Goal: Complete application form: Complete application form

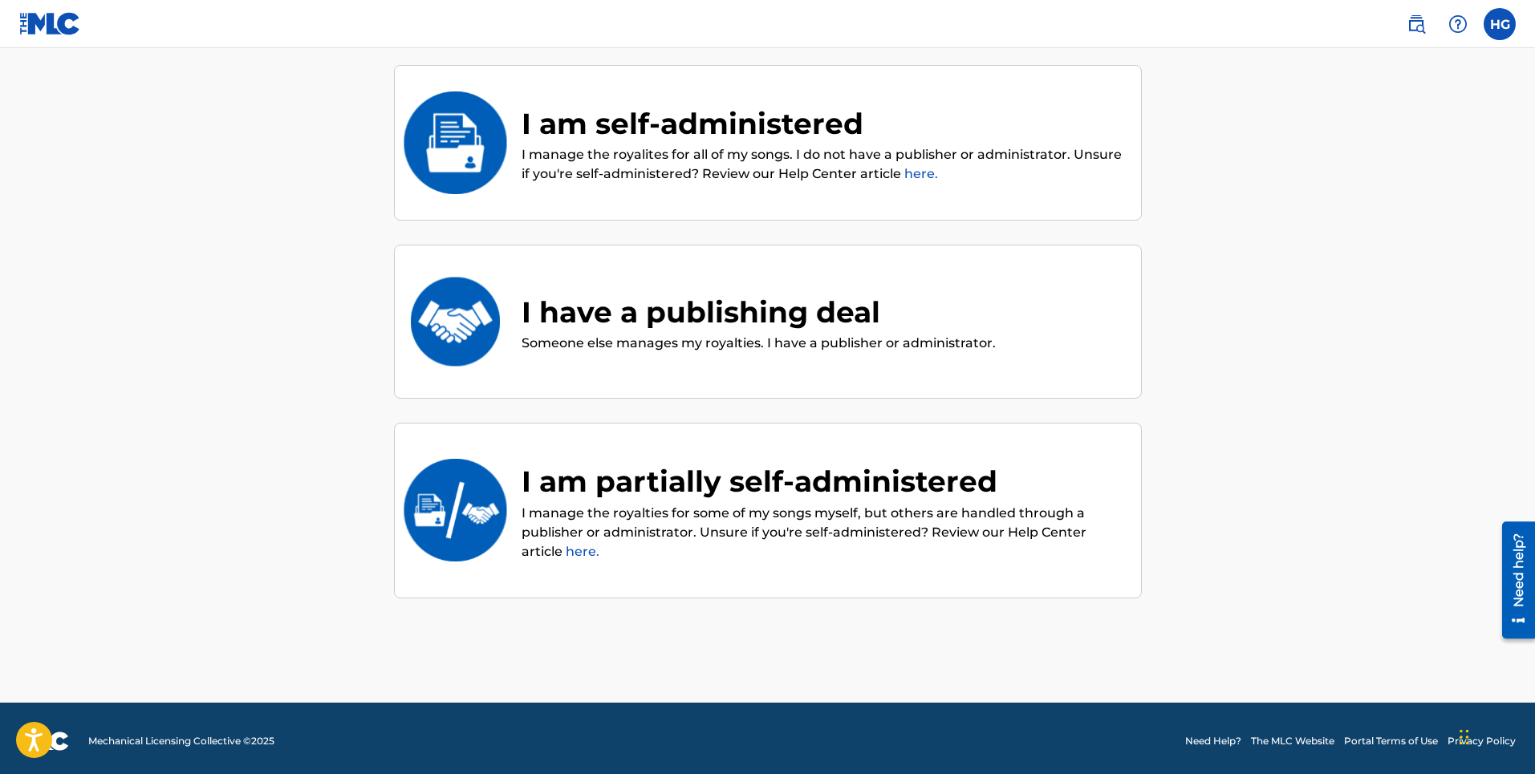
scroll to position [166, 0]
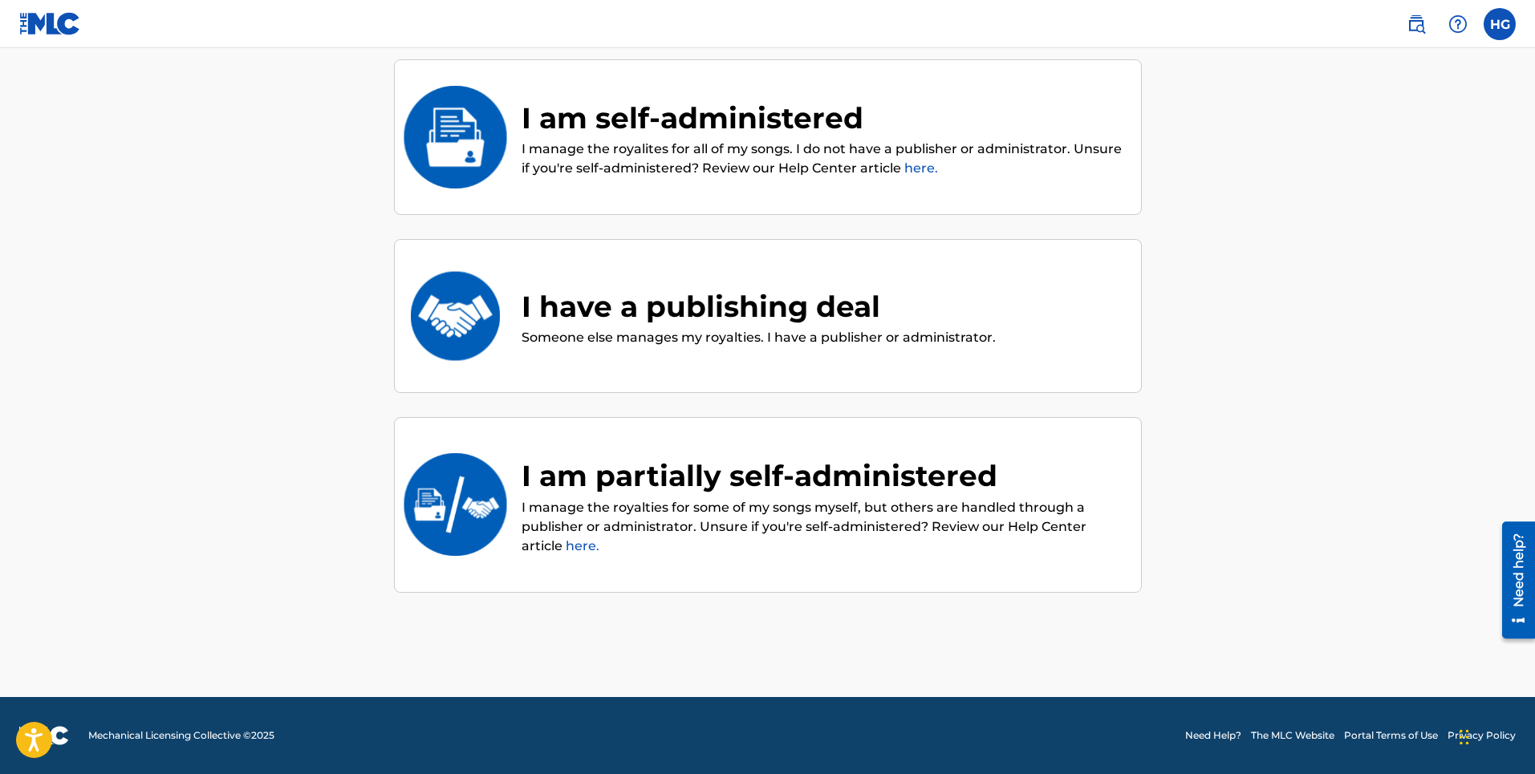
click at [917, 164] on link "here." at bounding box center [921, 167] width 34 height 15
click at [695, 132] on div "I am self-administered" at bounding box center [823, 117] width 603 height 43
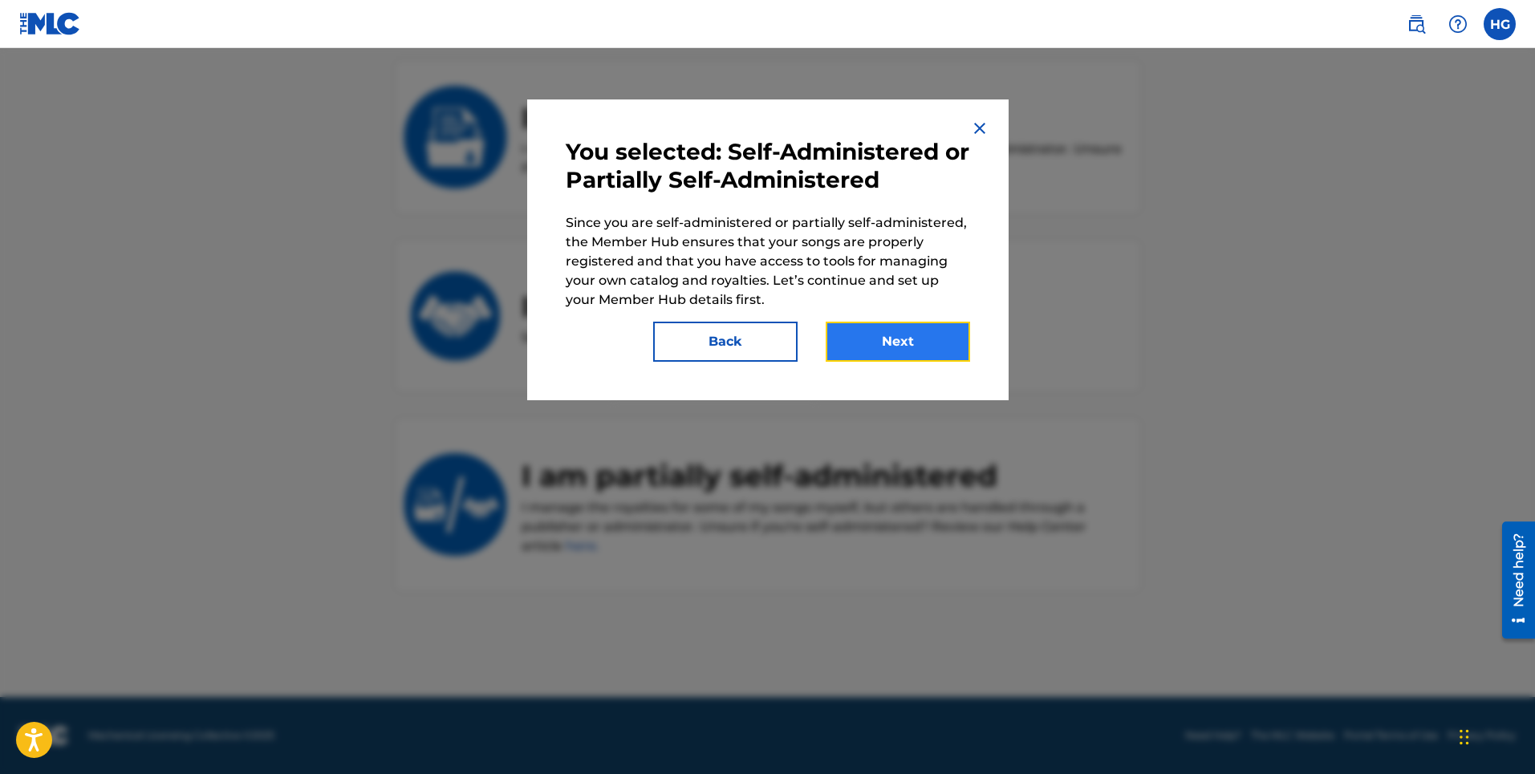
click at [894, 347] on button "Next" at bounding box center [898, 342] width 144 height 40
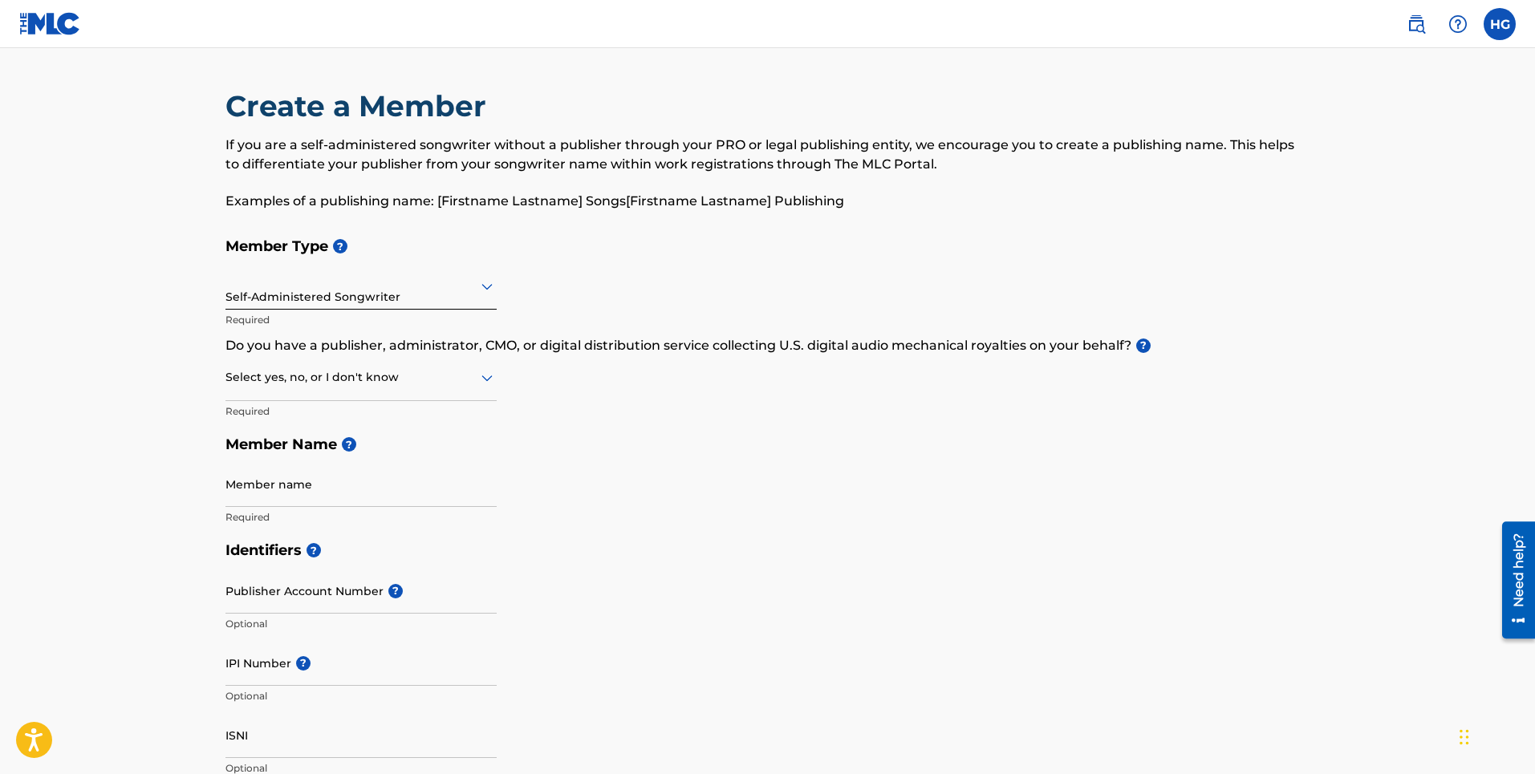
click at [486, 382] on icon at bounding box center [486, 378] width 11 height 6
click at [587, 390] on div "Member Type ? Self-Administered Songwriter Required Do you have a publisher, ad…" at bounding box center [767, 381] width 1085 height 304
click at [335, 382] on div at bounding box center [360, 377] width 271 height 20
click at [288, 457] on div "No" at bounding box center [361, 455] width 270 height 36
drag, startPoint x: 380, startPoint y: 347, endPoint x: 331, endPoint y: 344, distance: 49.8
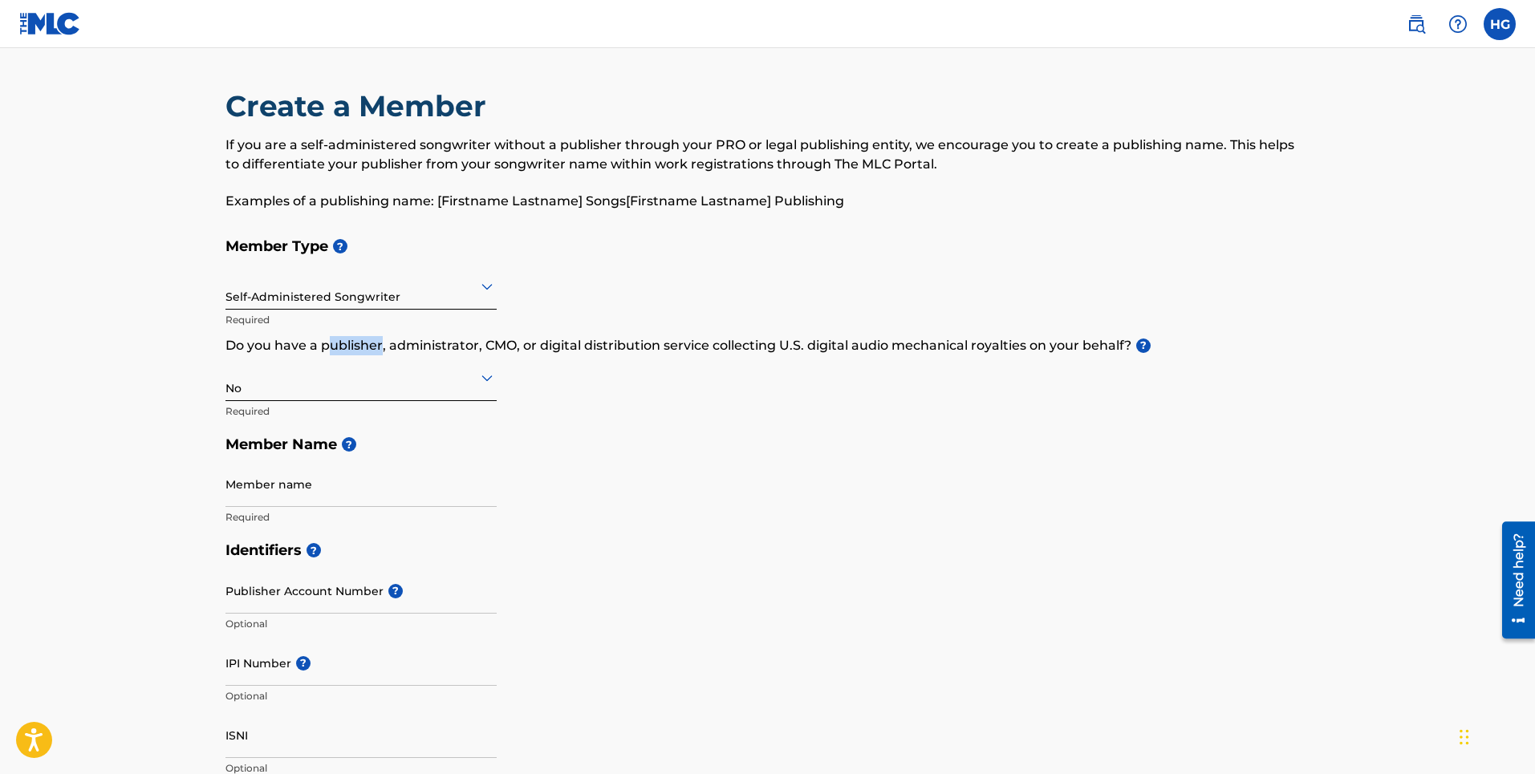
click at [331, 344] on p "Do you have a publisher, administrator, CMO, or digital distribution service co…" at bounding box center [767, 345] width 1085 height 19
click at [261, 497] on input "Member name" at bounding box center [360, 484] width 271 height 46
type input "[PERSON_NAME] Paprika [PERSON_NAME]"
type input "[STREET_ADDRESS]"
type input "[GEOGRAPHIC_DATA]"
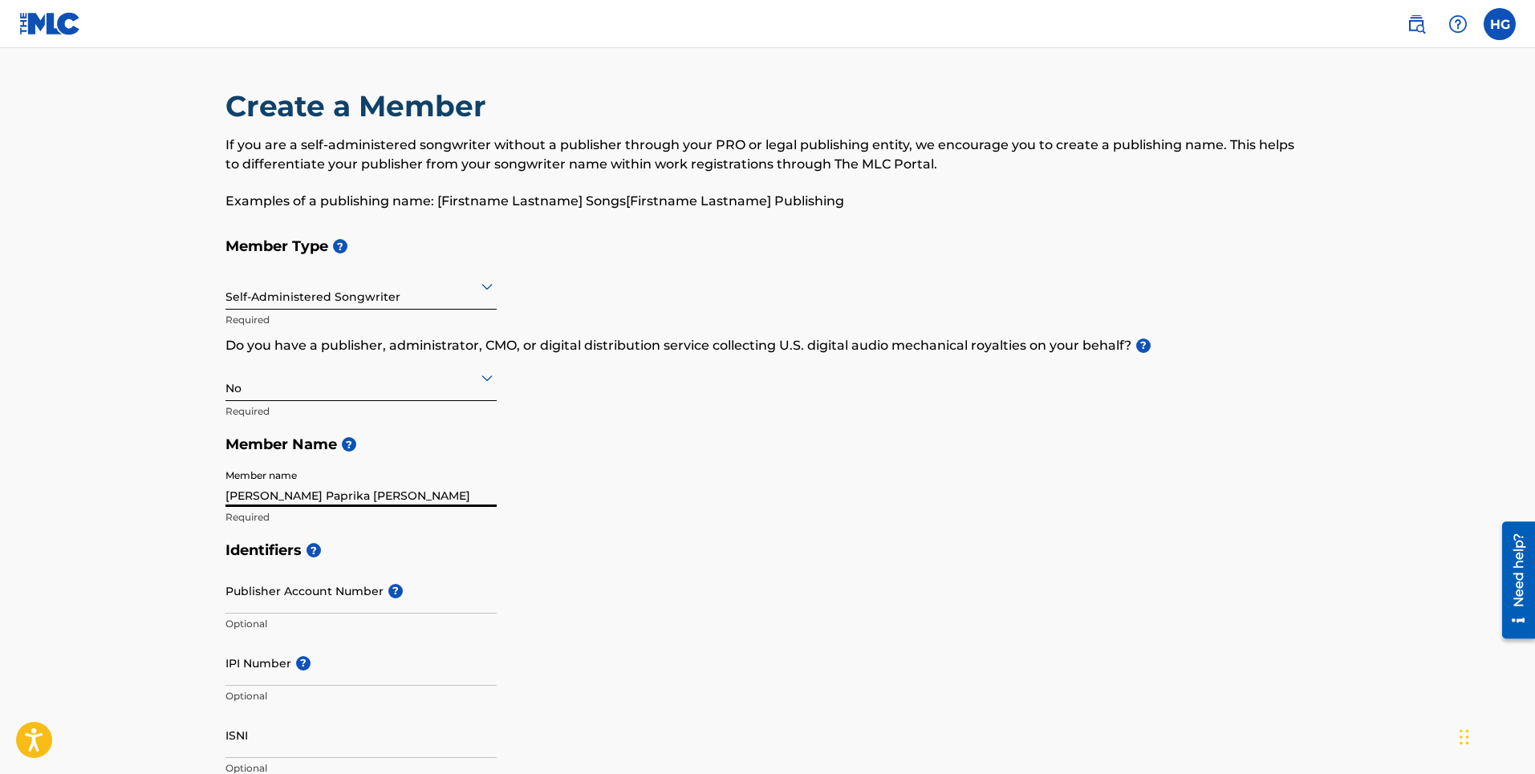
type input "[GEOGRAPHIC_DATA]"
type input "FL"
type input "33177"
type input "1"
type input "717"
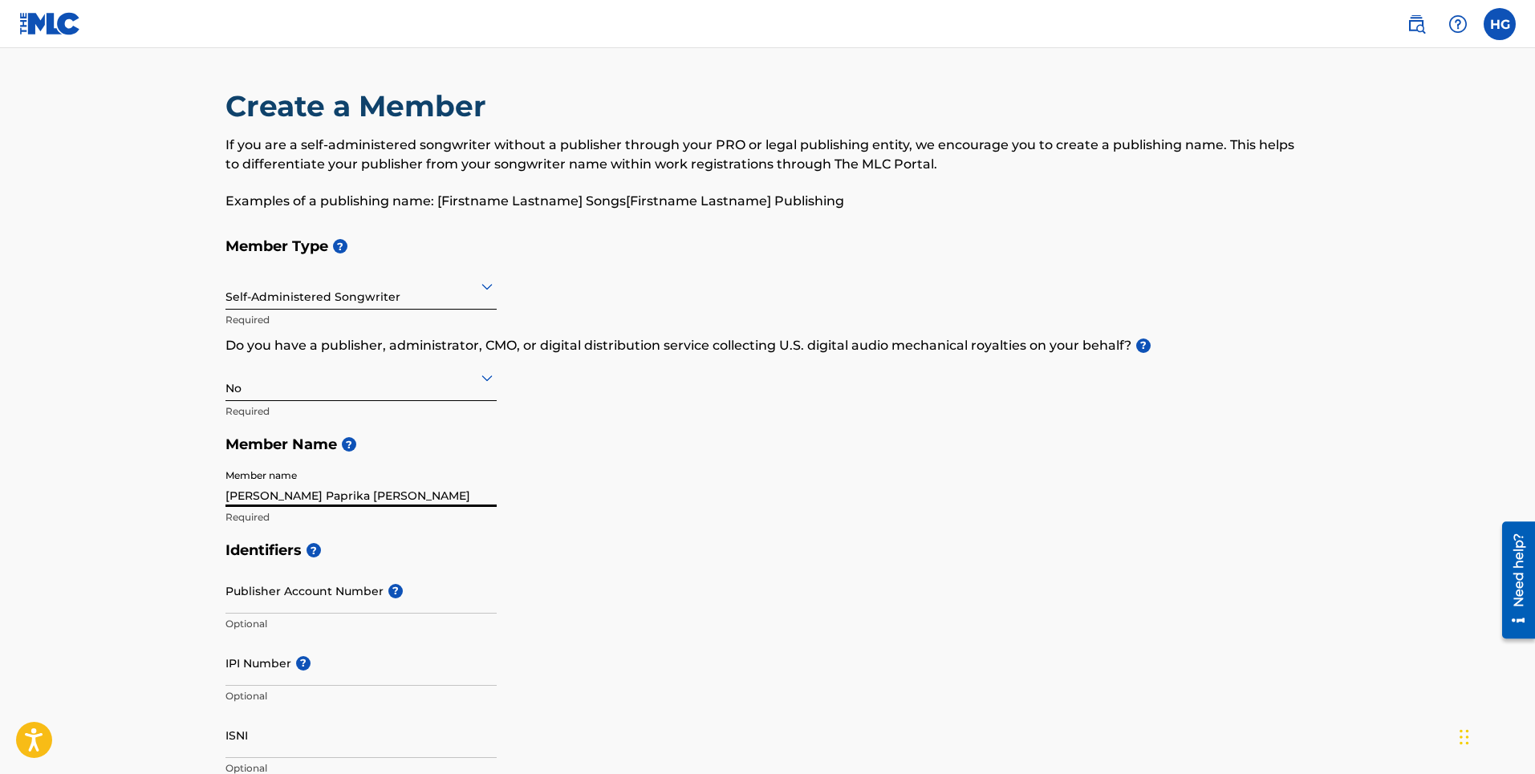
type input "4462852"
type input "[EMAIL_ADDRESS][DOMAIN_NAME]"
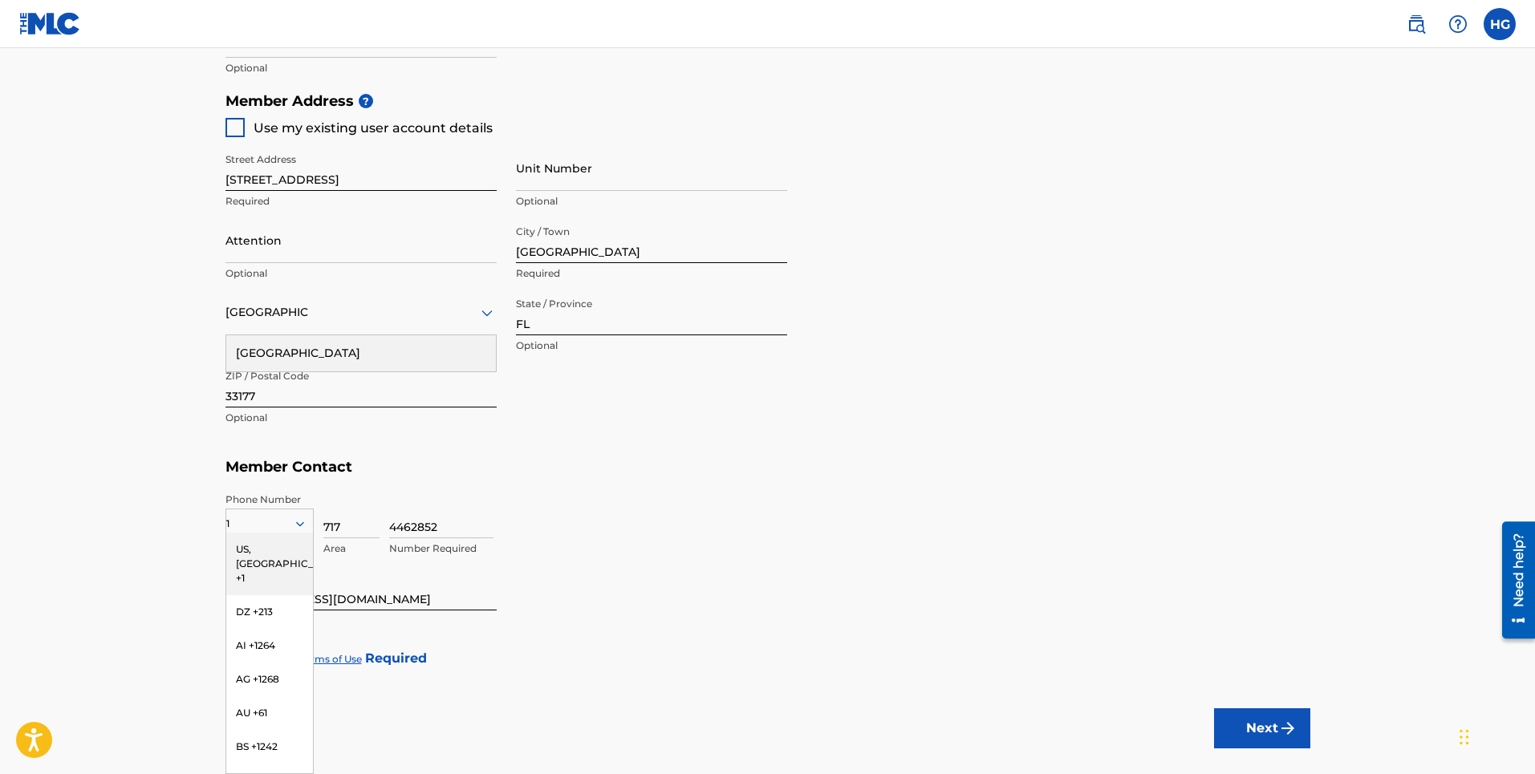
click at [173, 392] on main "Create a Member If you are a self-administered songwriter without a publisher t…" at bounding box center [767, 68] width 1535 height 1441
click at [172, 352] on main "Create a Member If you are a self-administered songwriter without a publisher t…" at bounding box center [767, 68] width 1535 height 1441
click at [259, 553] on div "US, [GEOGRAPHIC_DATA] +1" at bounding box center [269, 564] width 87 height 63
click at [648, 451] on h5 "Member Contact" at bounding box center [767, 467] width 1085 height 35
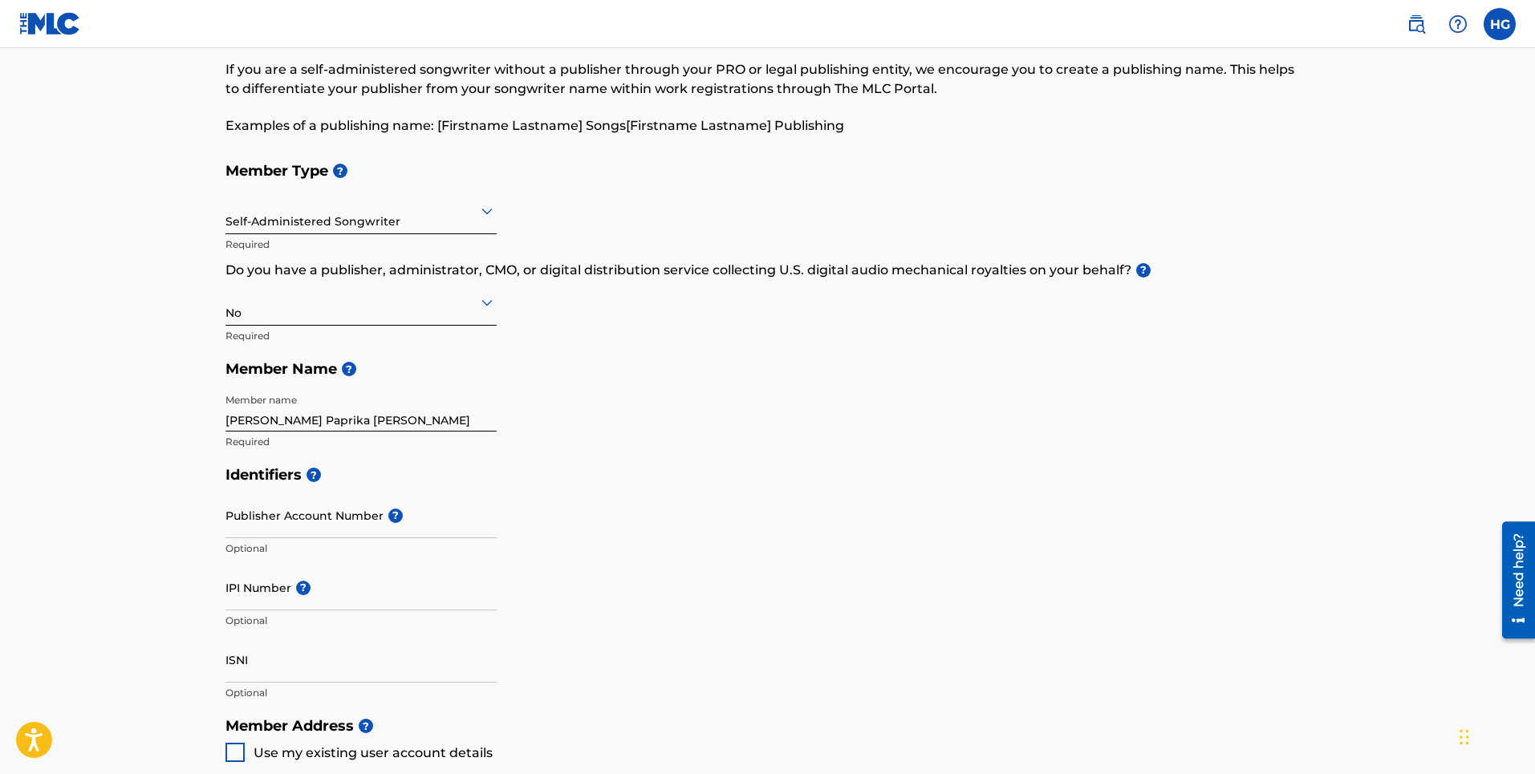
scroll to position [70, 0]
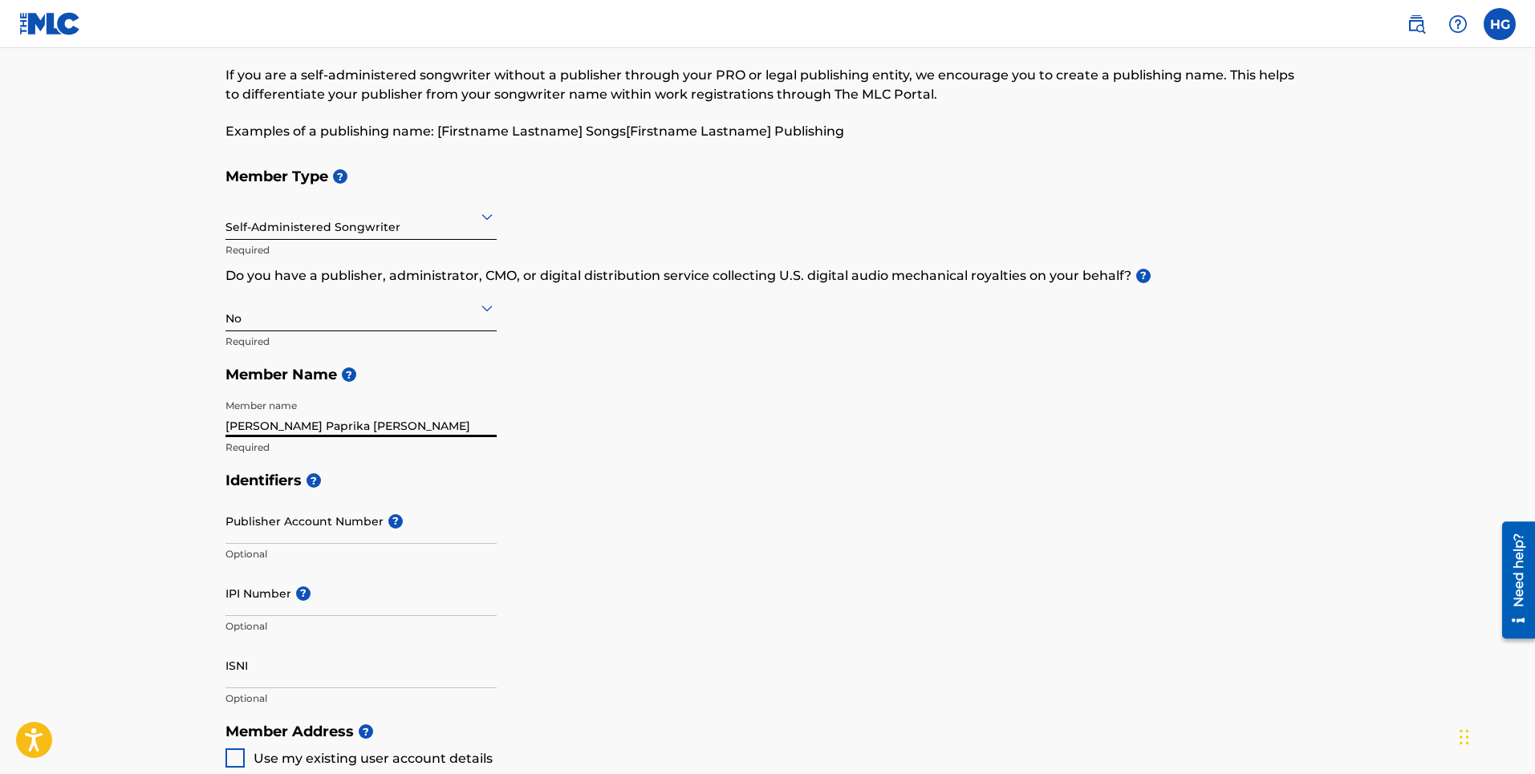
drag, startPoint x: 310, startPoint y: 427, endPoint x: 266, endPoint y: 436, distance: 45.0
click at [266, 436] on input "[PERSON_NAME] Paprika [PERSON_NAME]" at bounding box center [360, 415] width 271 height 46
type input "[PERSON_NAME]"
click at [105, 436] on main "Create a Member If you are a self-administered songwriter without a publisher t…" at bounding box center [767, 698] width 1535 height 1441
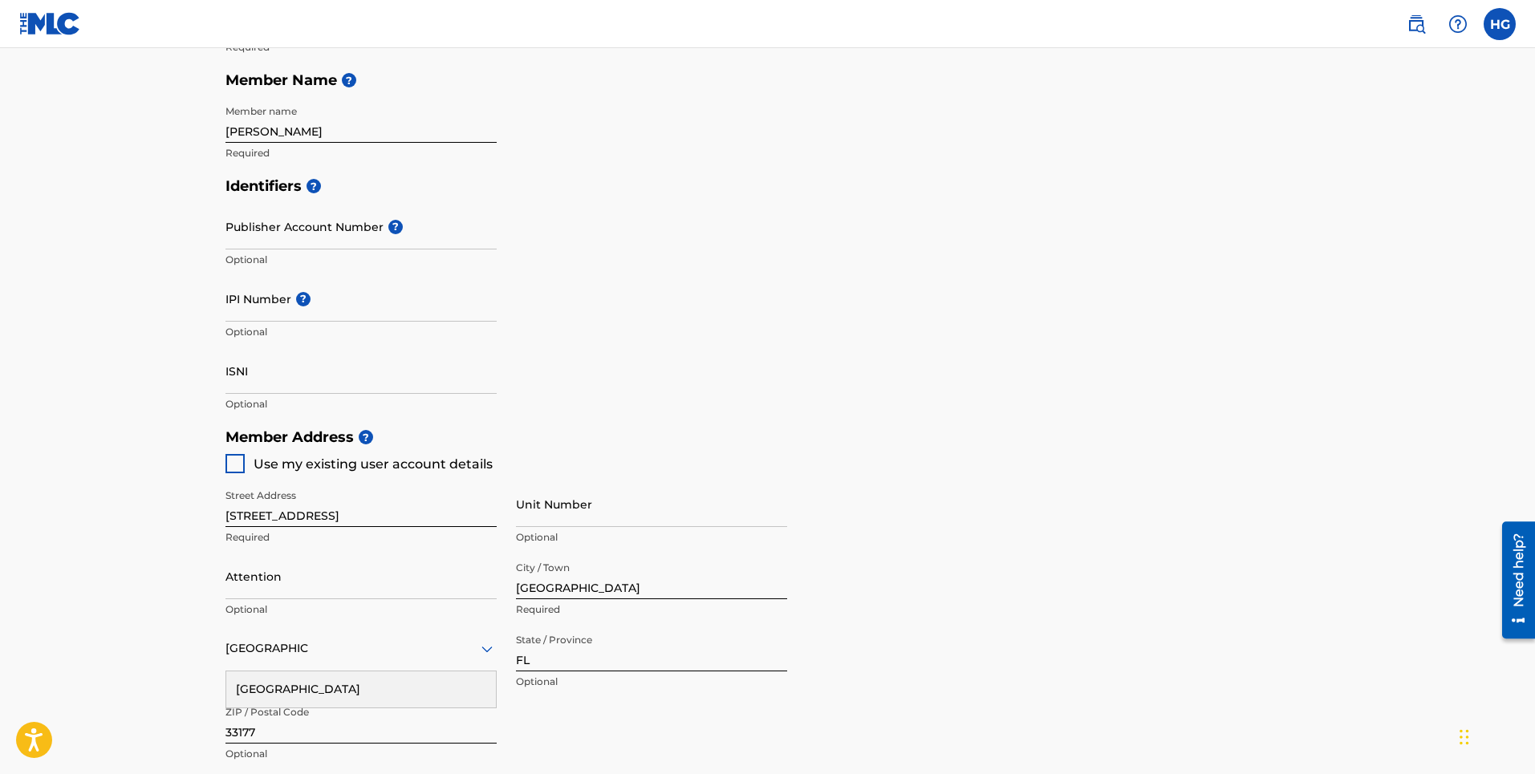
scroll to position [391, 0]
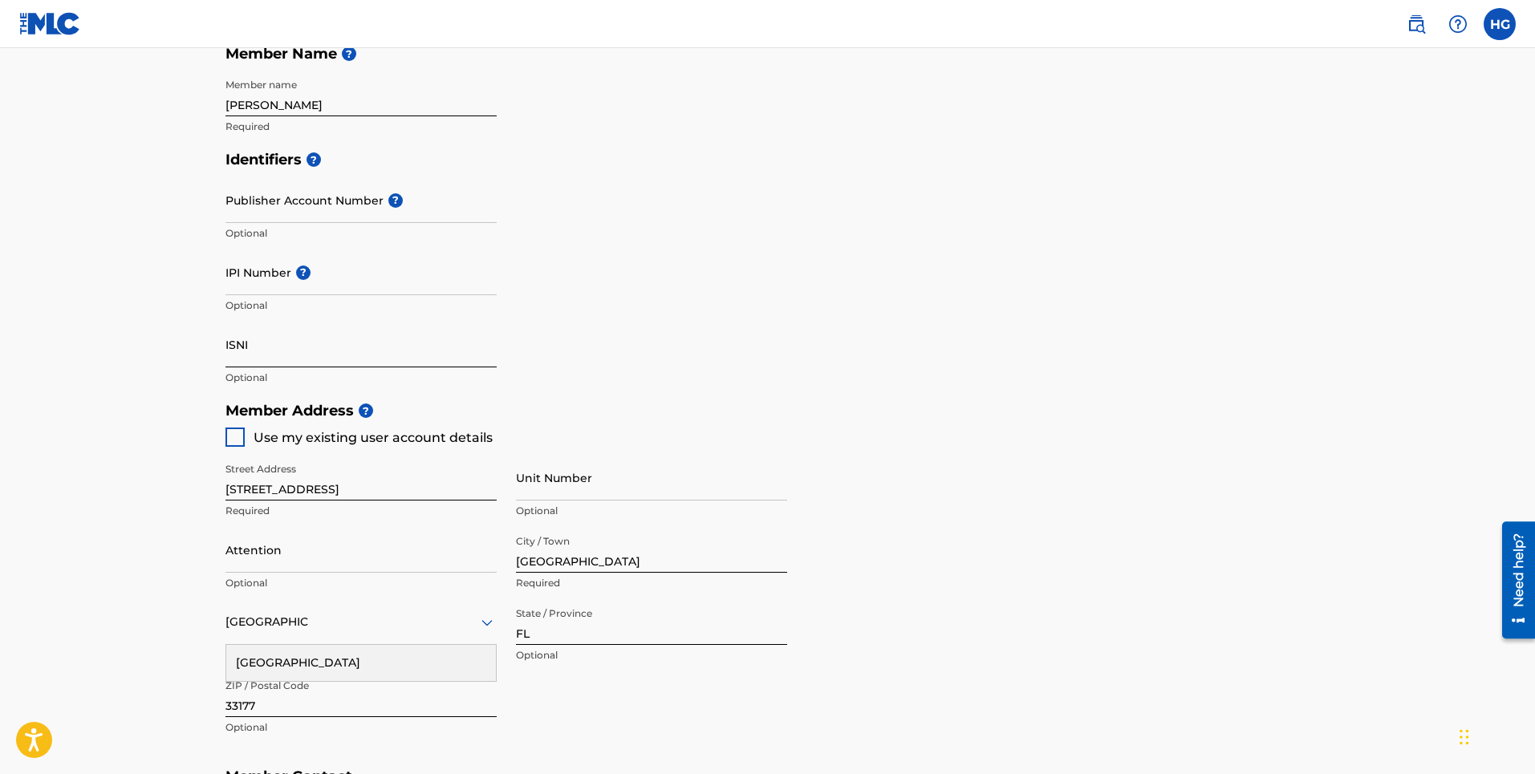
click at [265, 347] on input "ISNI" at bounding box center [360, 345] width 271 height 46
click at [156, 363] on main "Create a Member If you are a self-administered songwriter without a publisher t…" at bounding box center [767, 377] width 1535 height 1441
click at [239, 441] on div at bounding box center [234, 437] width 19 height 19
type input "3796861"
type input "[EMAIL_ADDRESS][DOMAIN_NAME]"
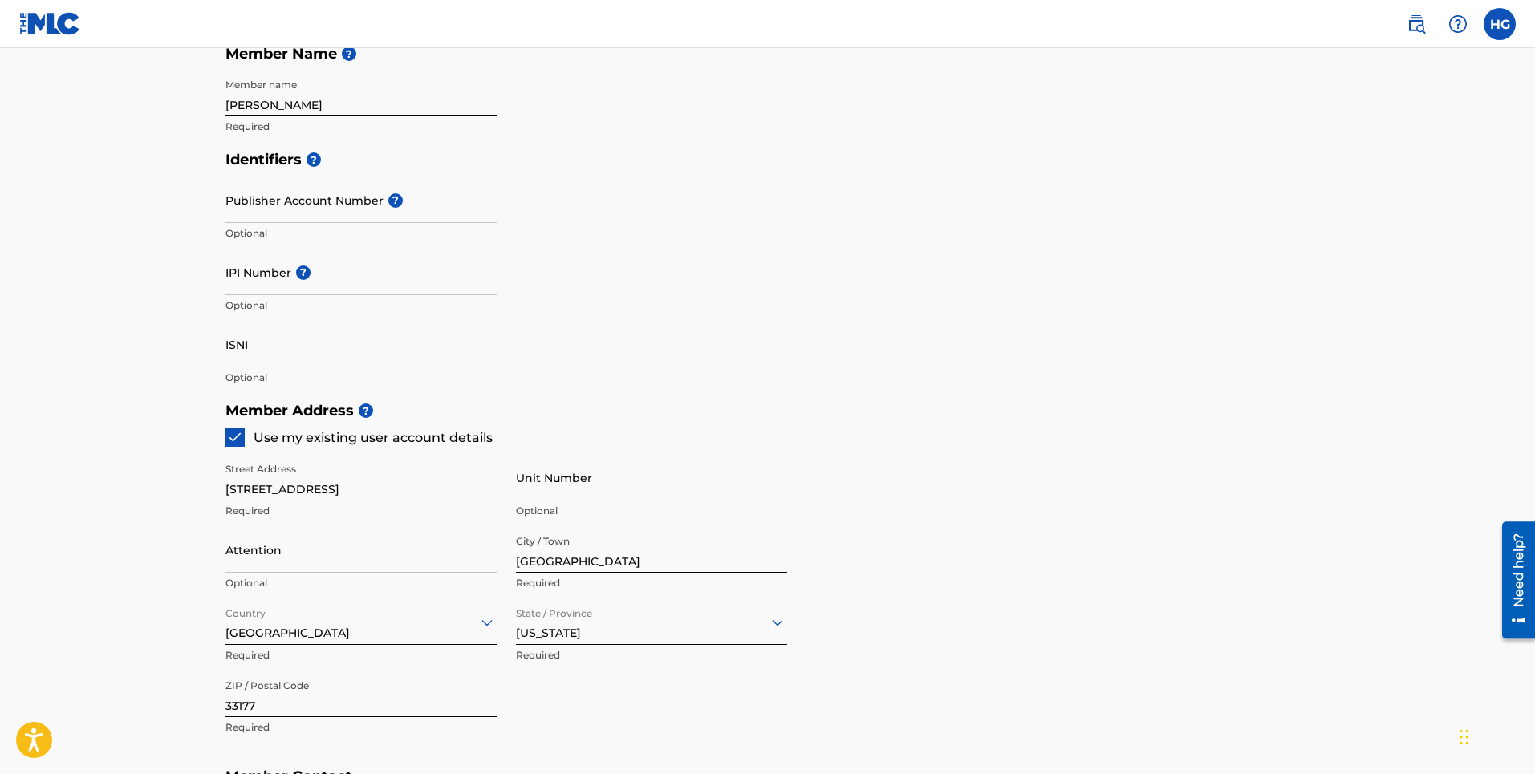
click at [239, 441] on img at bounding box center [235, 437] width 16 height 16
click at [239, 441] on div at bounding box center [234, 437] width 19 height 19
click at [239, 441] on img at bounding box center [235, 437] width 16 height 16
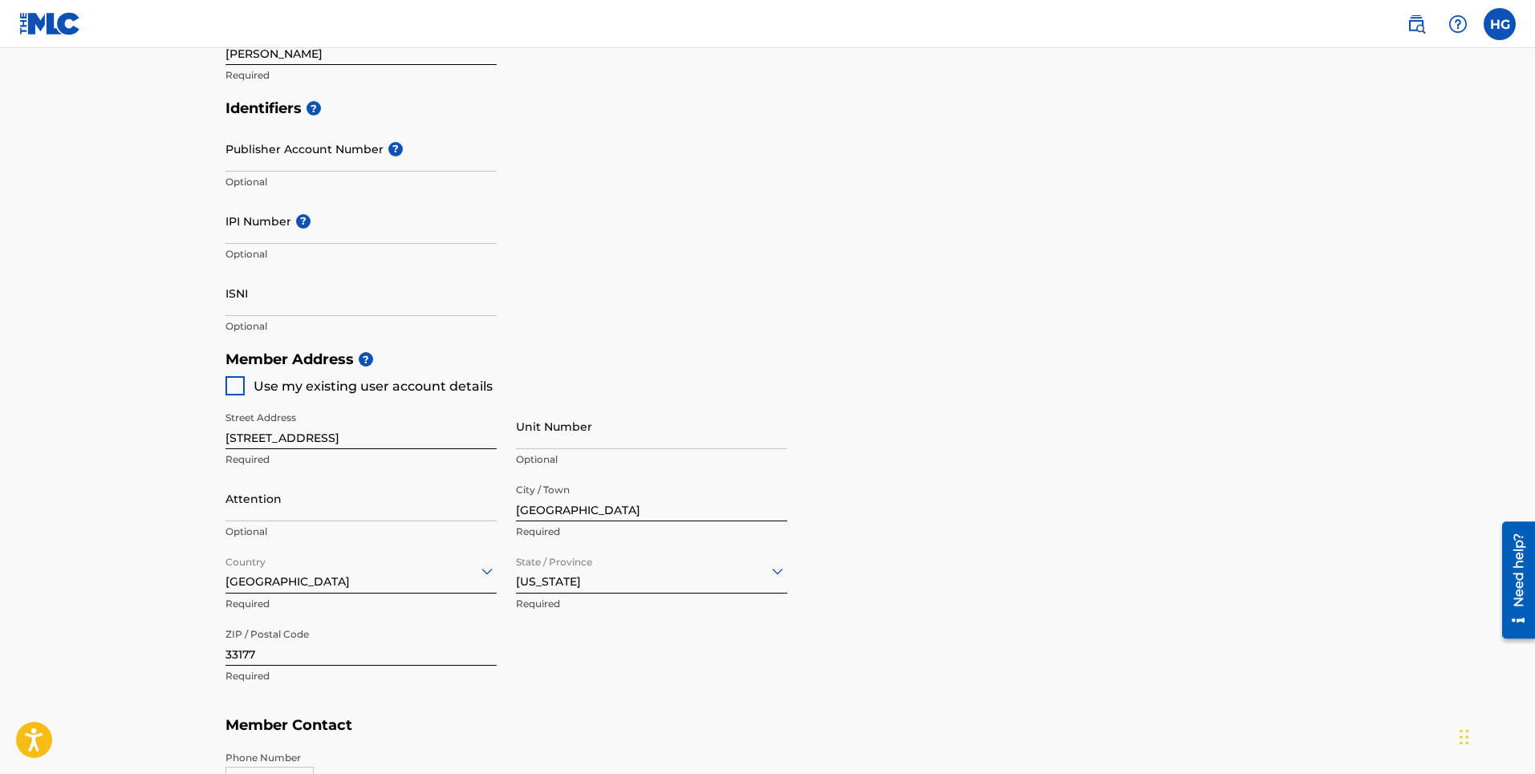
scroll to position [471, 0]
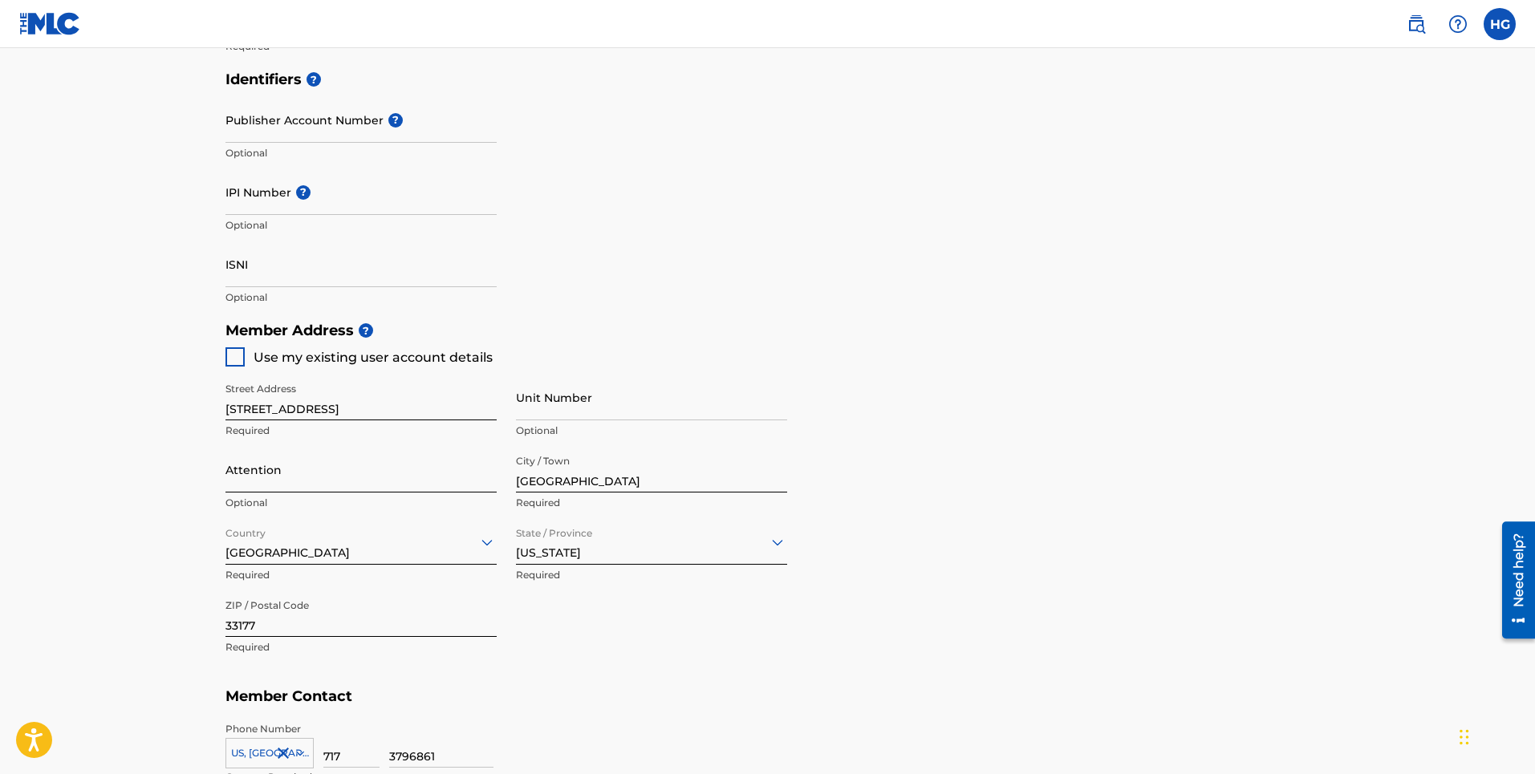
click at [287, 468] on input "Attention" at bounding box center [360, 470] width 271 height 46
drag, startPoint x: 289, startPoint y: 468, endPoint x: 262, endPoint y: 469, distance: 27.3
click at [262, 469] on input "Attention" at bounding box center [360, 470] width 271 height 46
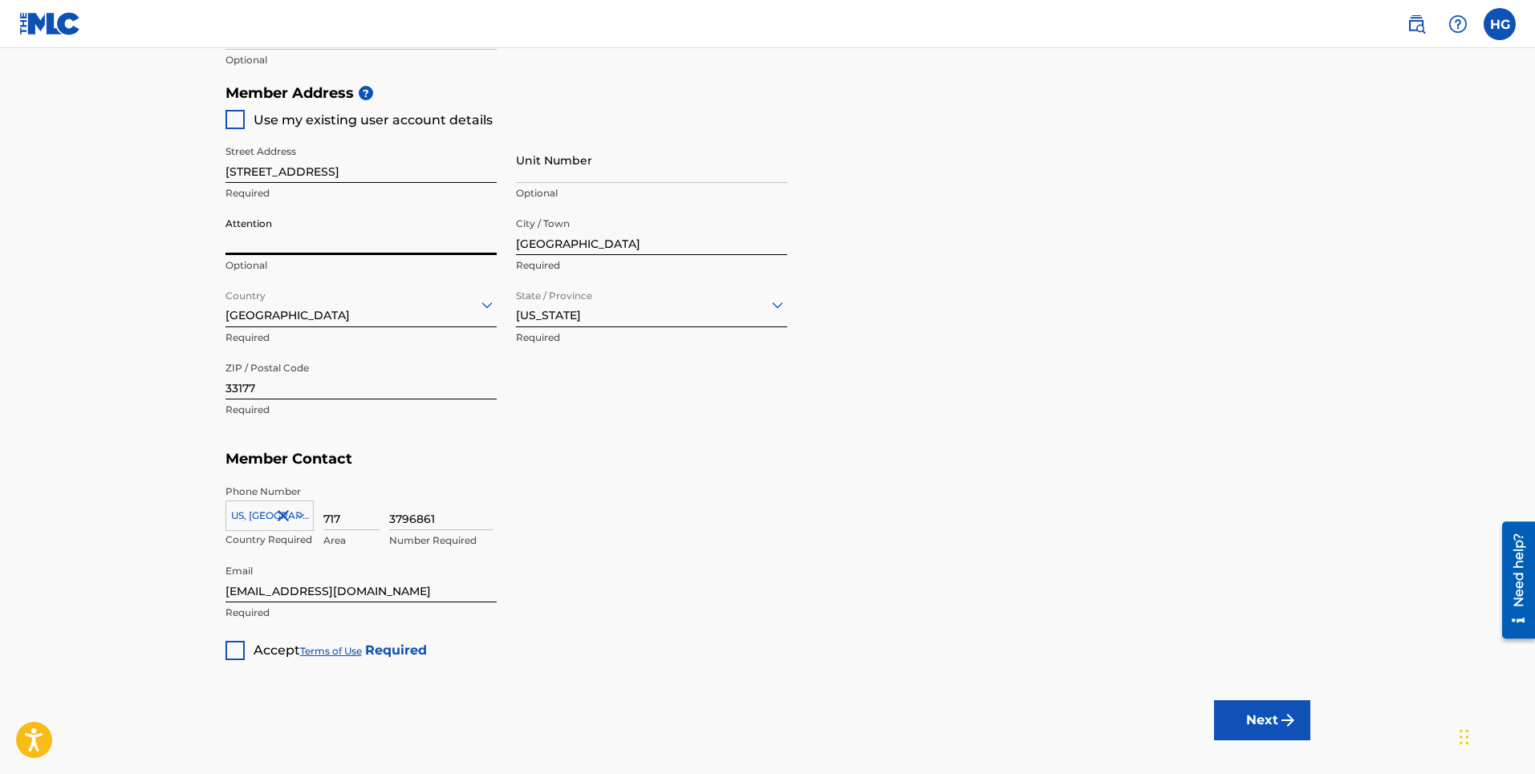
scroll to position [712, 0]
click at [237, 651] on div at bounding box center [234, 647] width 19 height 19
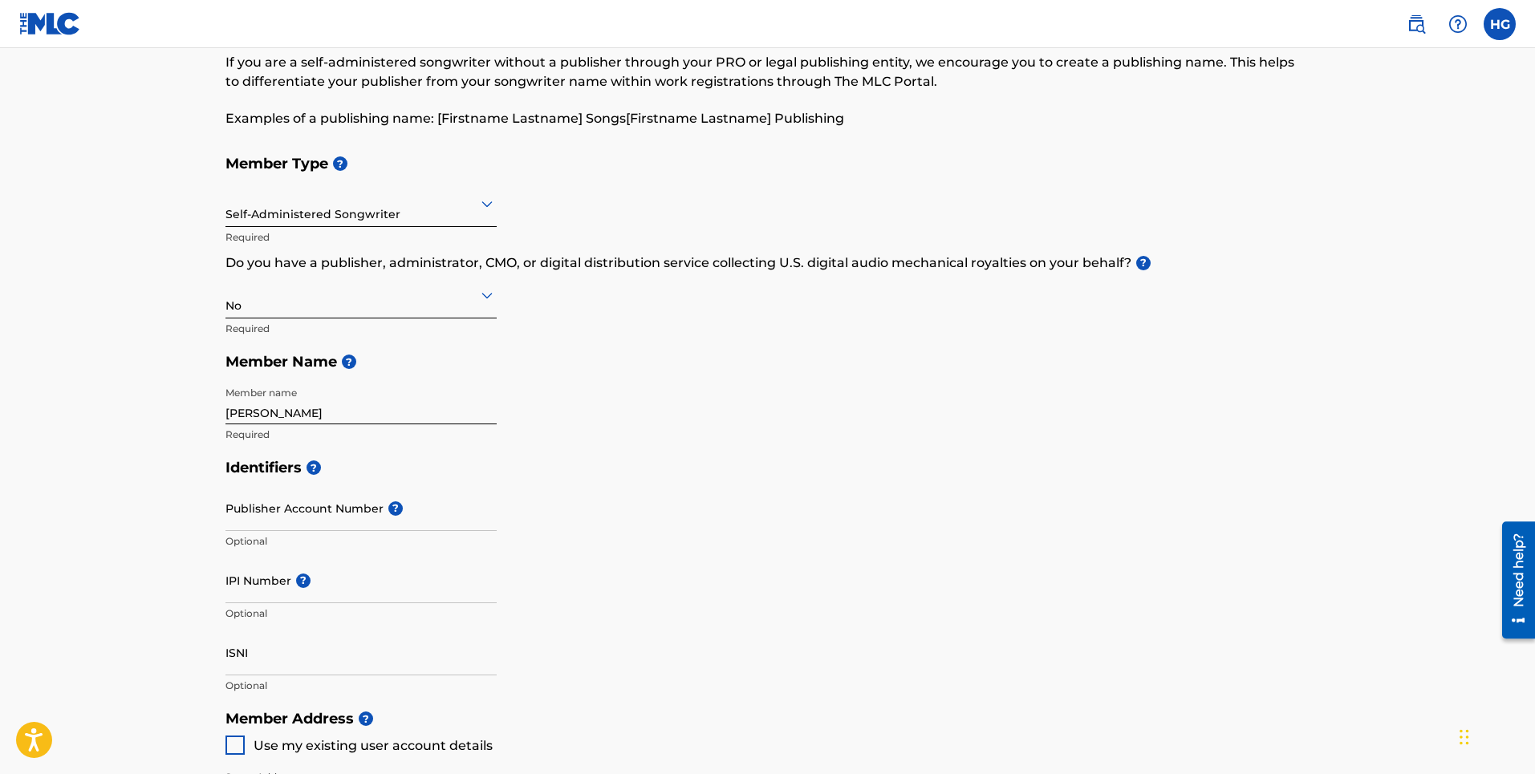
scroll to position [0, 0]
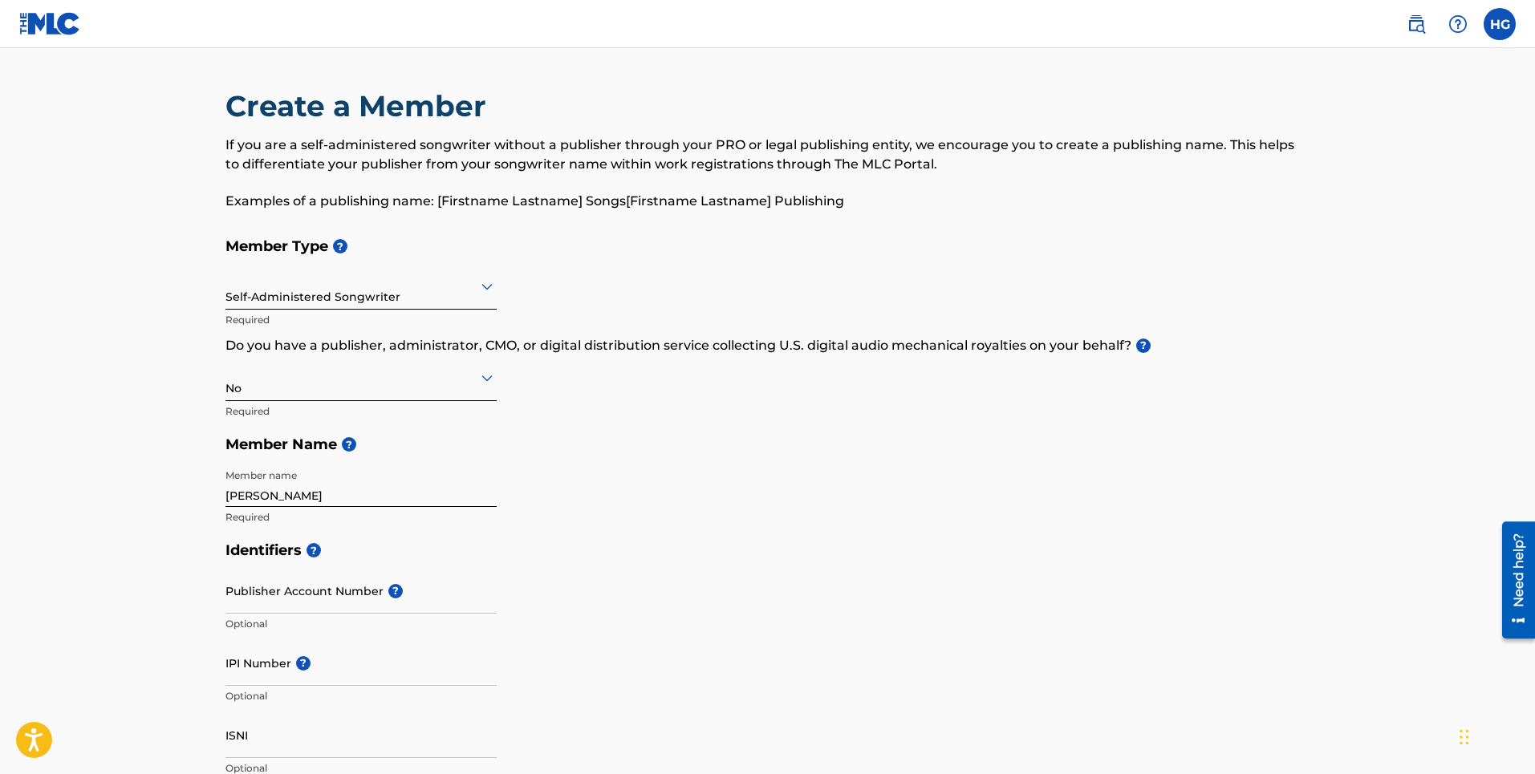
click at [267, 378] on div at bounding box center [360, 377] width 271 height 20
click at [716, 462] on div "Member Type ? Self-Administered Songwriter Required Do you have a publisher, ad…" at bounding box center [767, 381] width 1085 height 304
click at [298, 392] on div "No" at bounding box center [360, 377] width 271 height 39
click at [268, 420] on div "Yes" at bounding box center [361, 419] width 270 height 36
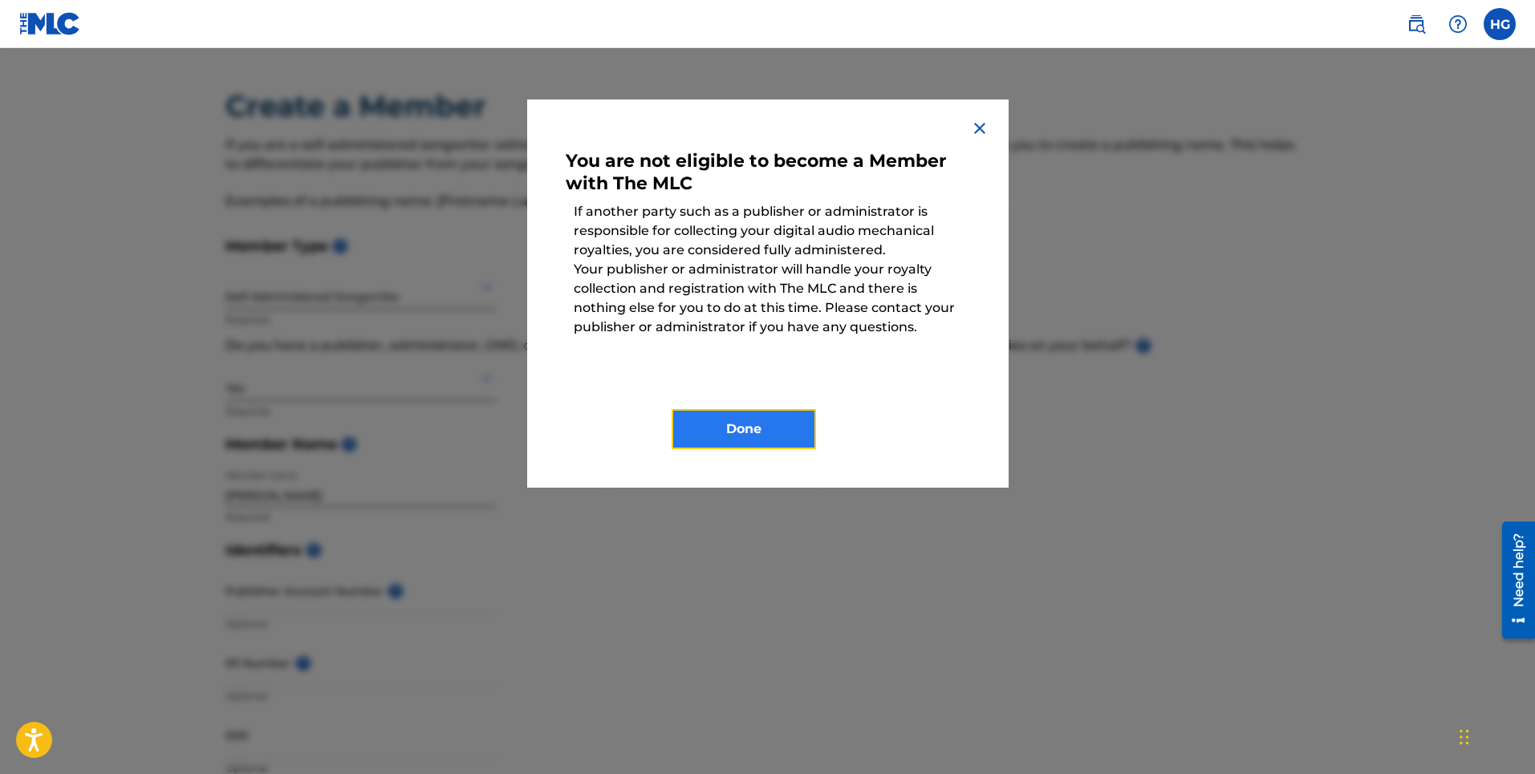
click at [717, 428] on button "Done" at bounding box center [744, 429] width 144 height 40
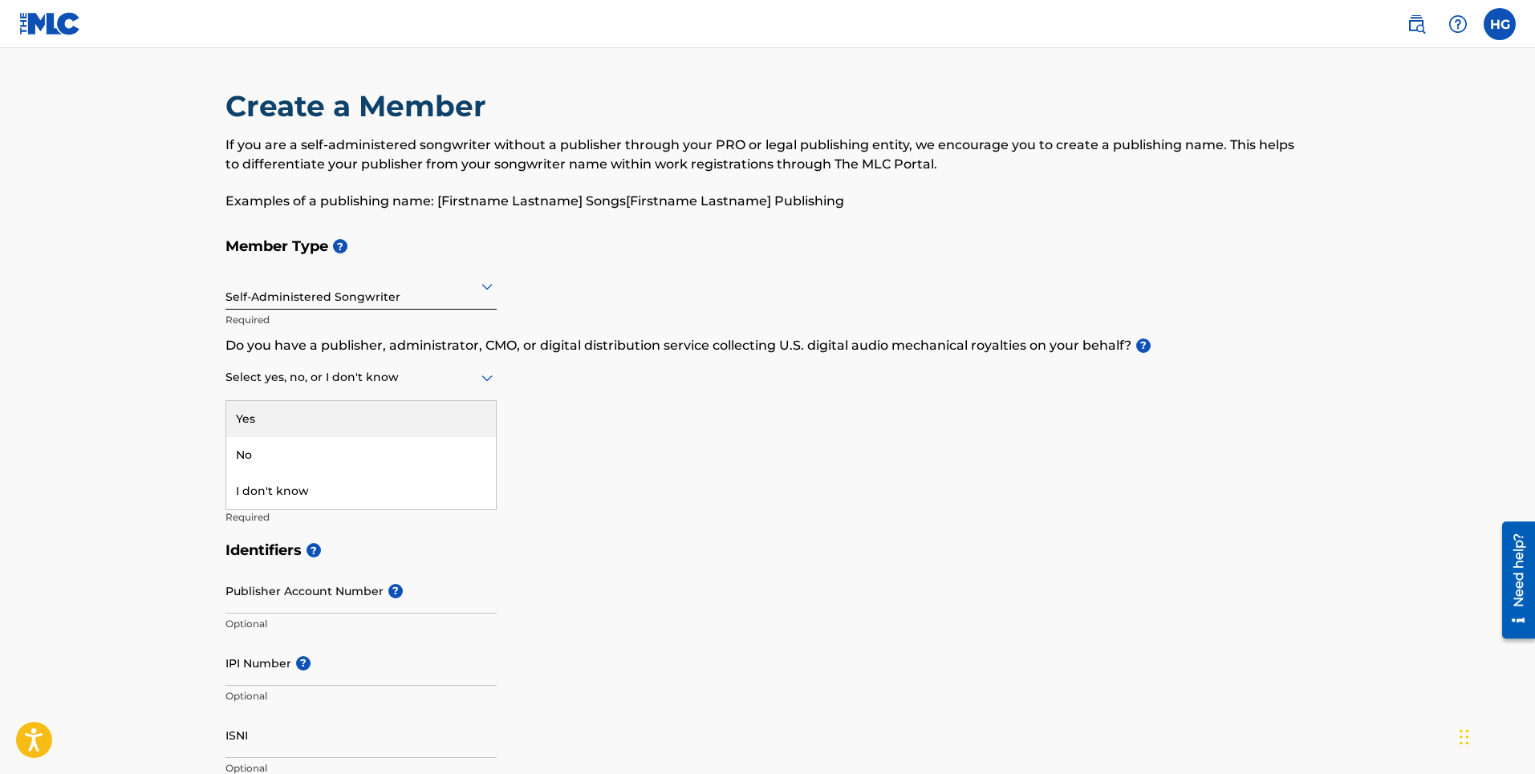
click at [294, 384] on div at bounding box center [360, 377] width 271 height 20
click at [263, 455] on div "No" at bounding box center [361, 455] width 270 height 36
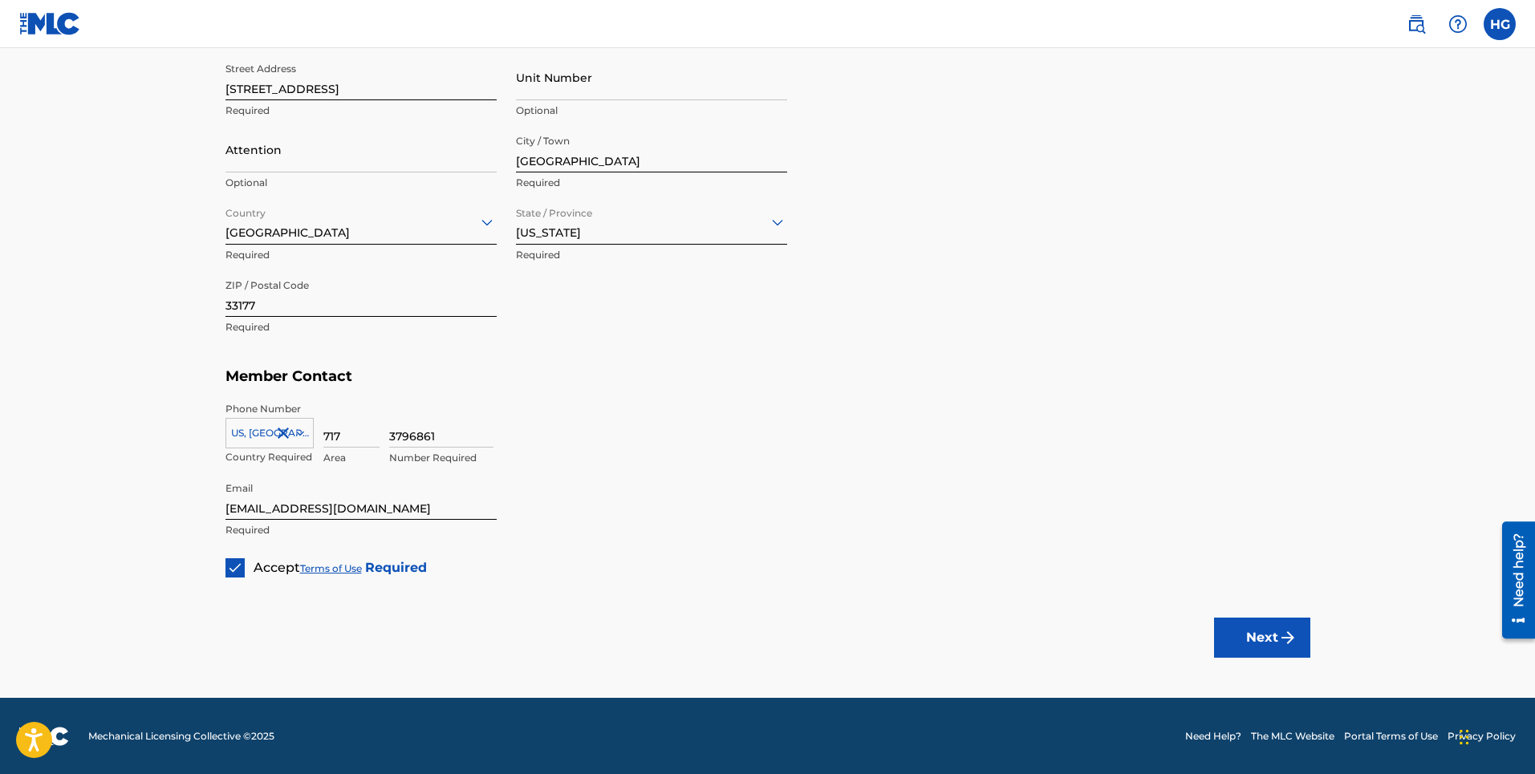
scroll to position [792, 0]
click at [1287, 643] on img "submit" at bounding box center [1287, 636] width 19 height 19
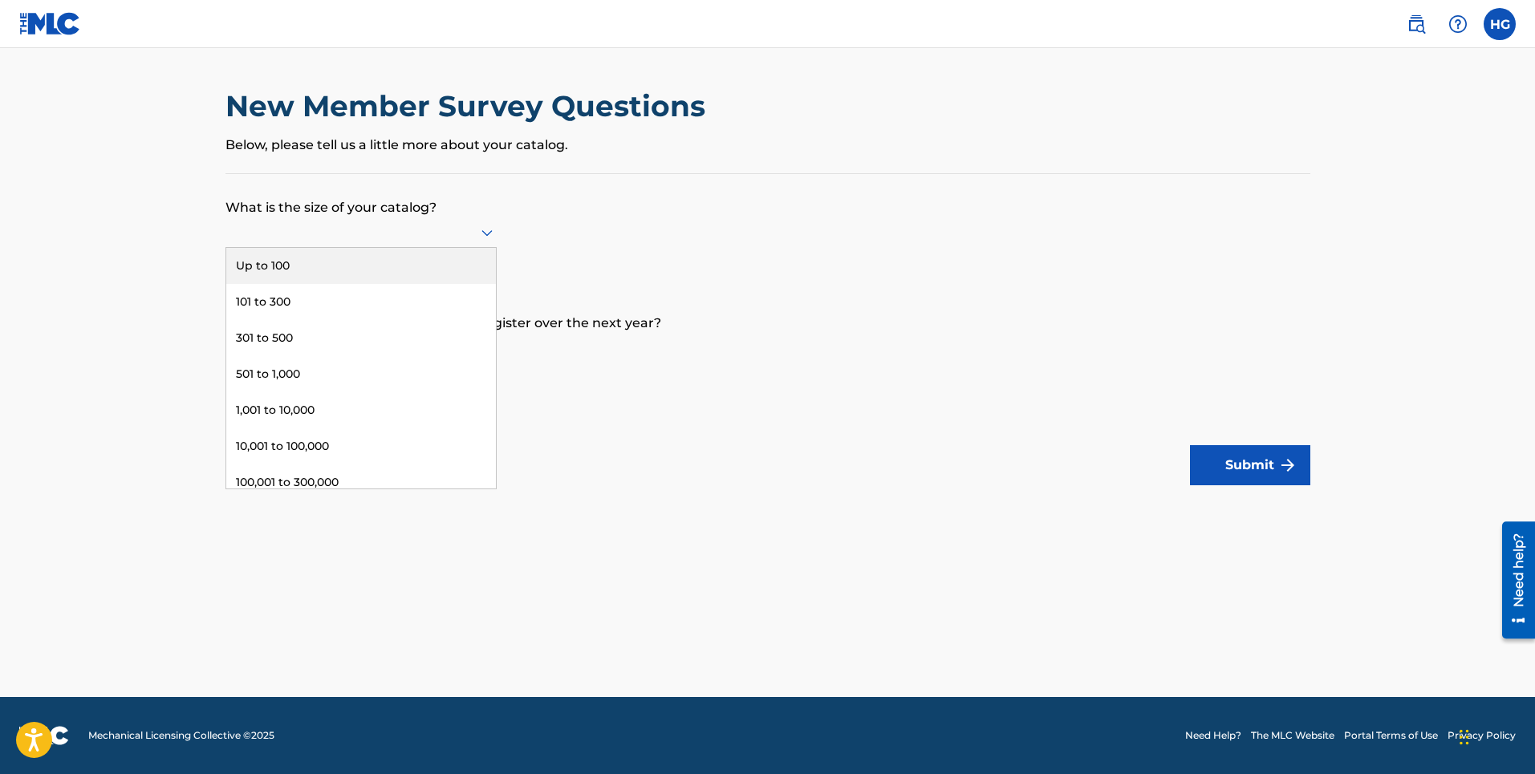
click at [468, 239] on div at bounding box center [360, 232] width 271 height 20
click at [377, 270] on div "Up to 100" at bounding box center [361, 266] width 270 height 36
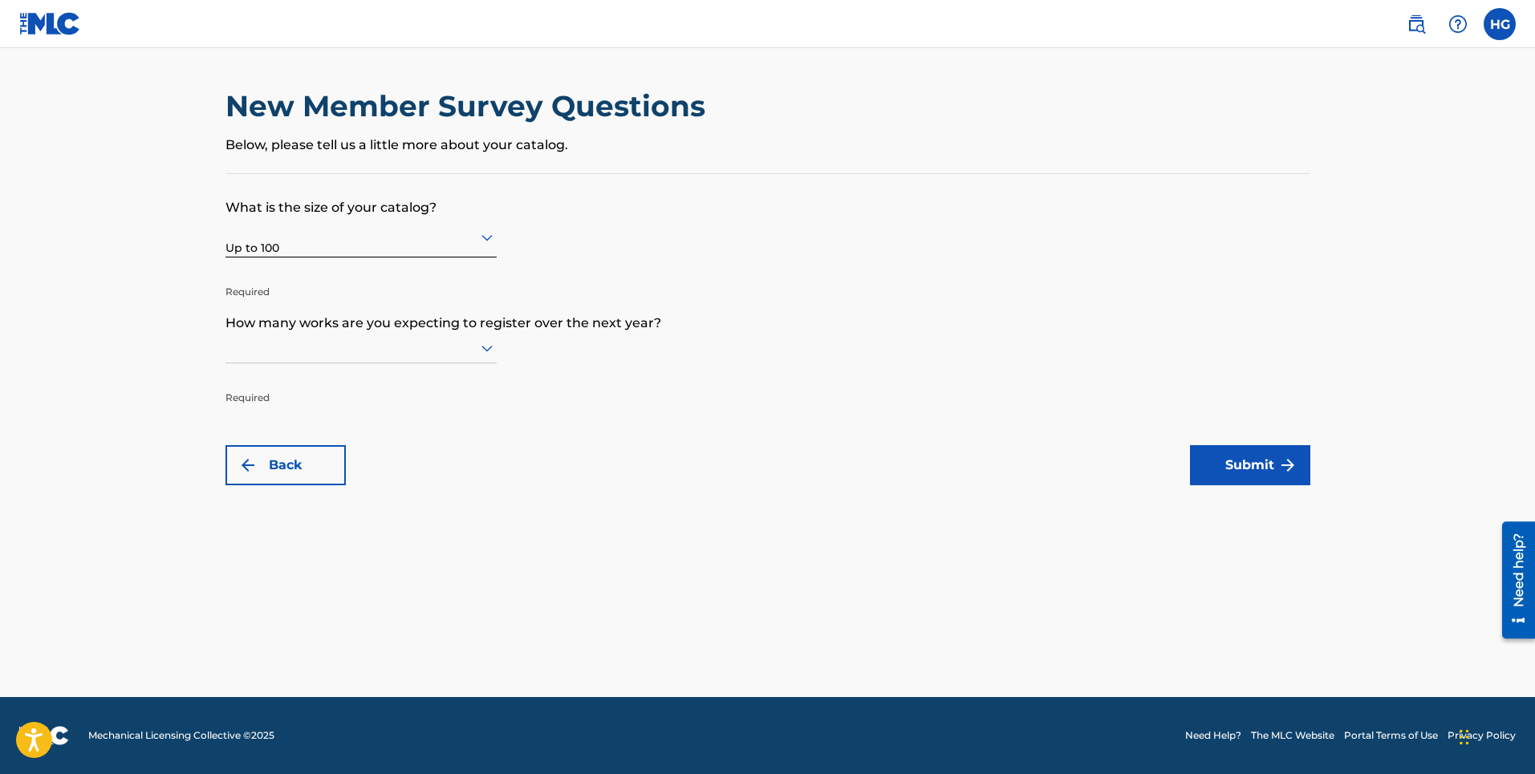
click at [487, 348] on icon at bounding box center [486, 348] width 19 height 19
click at [424, 371] on div "Up to 100" at bounding box center [361, 381] width 270 height 36
click at [1260, 469] on button "Submit" at bounding box center [1250, 465] width 120 height 40
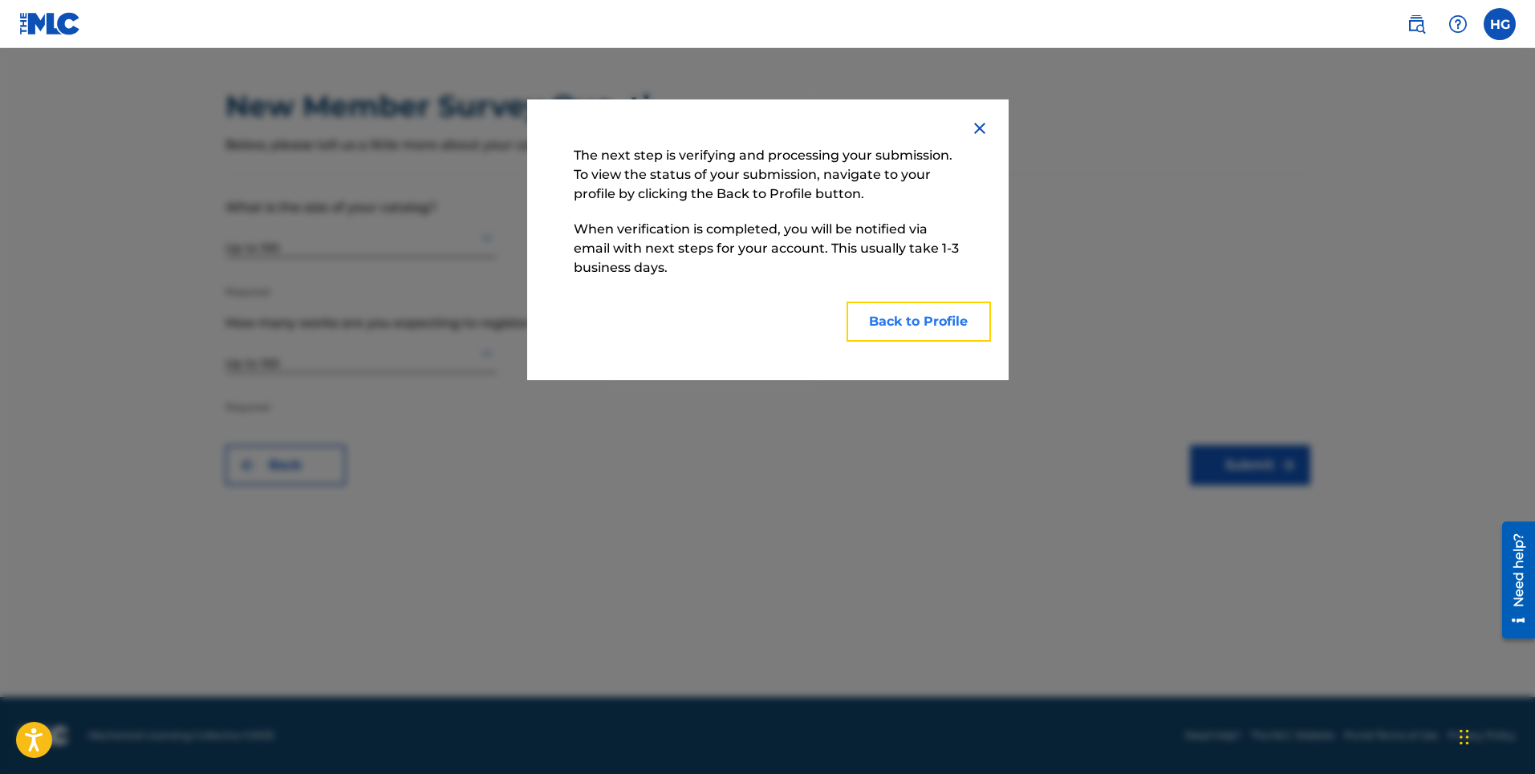
click at [899, 322] on button "Back to Profile" at bounding box center [918, 322] width 144 height 40
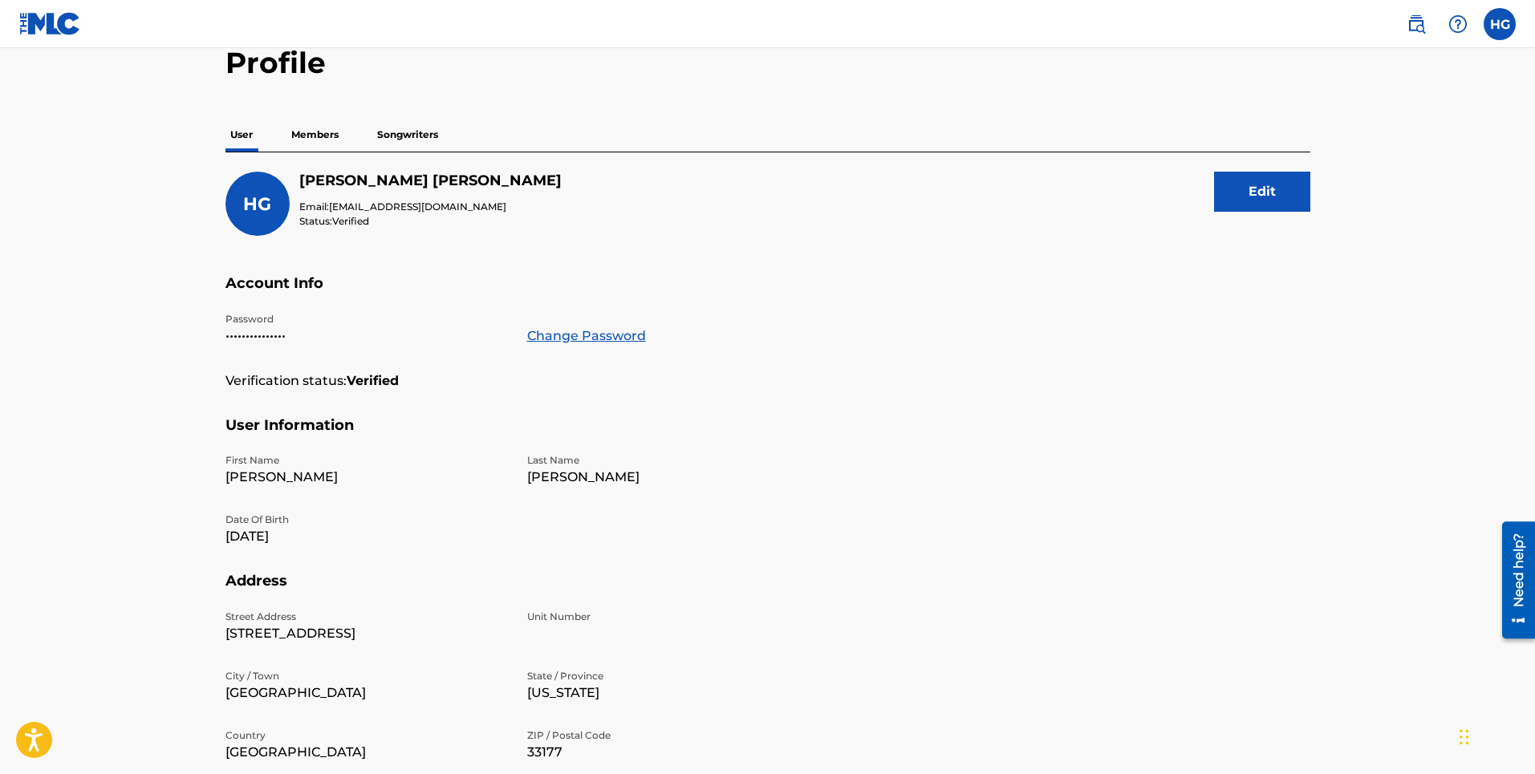
scroll to position [65, 0]
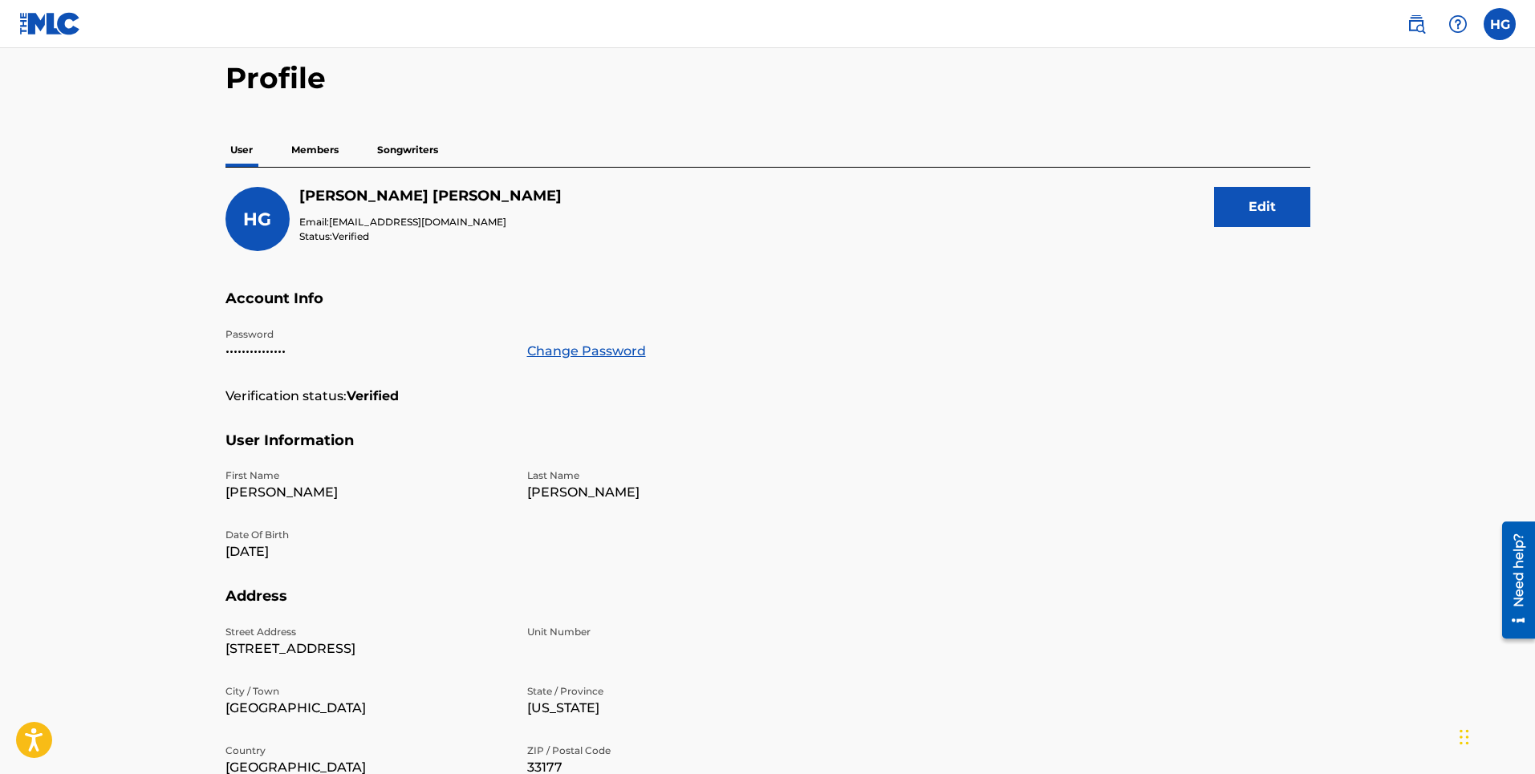
click at [310, 149] on p "Members" at bounding box center [314, 150] width 57 height 34
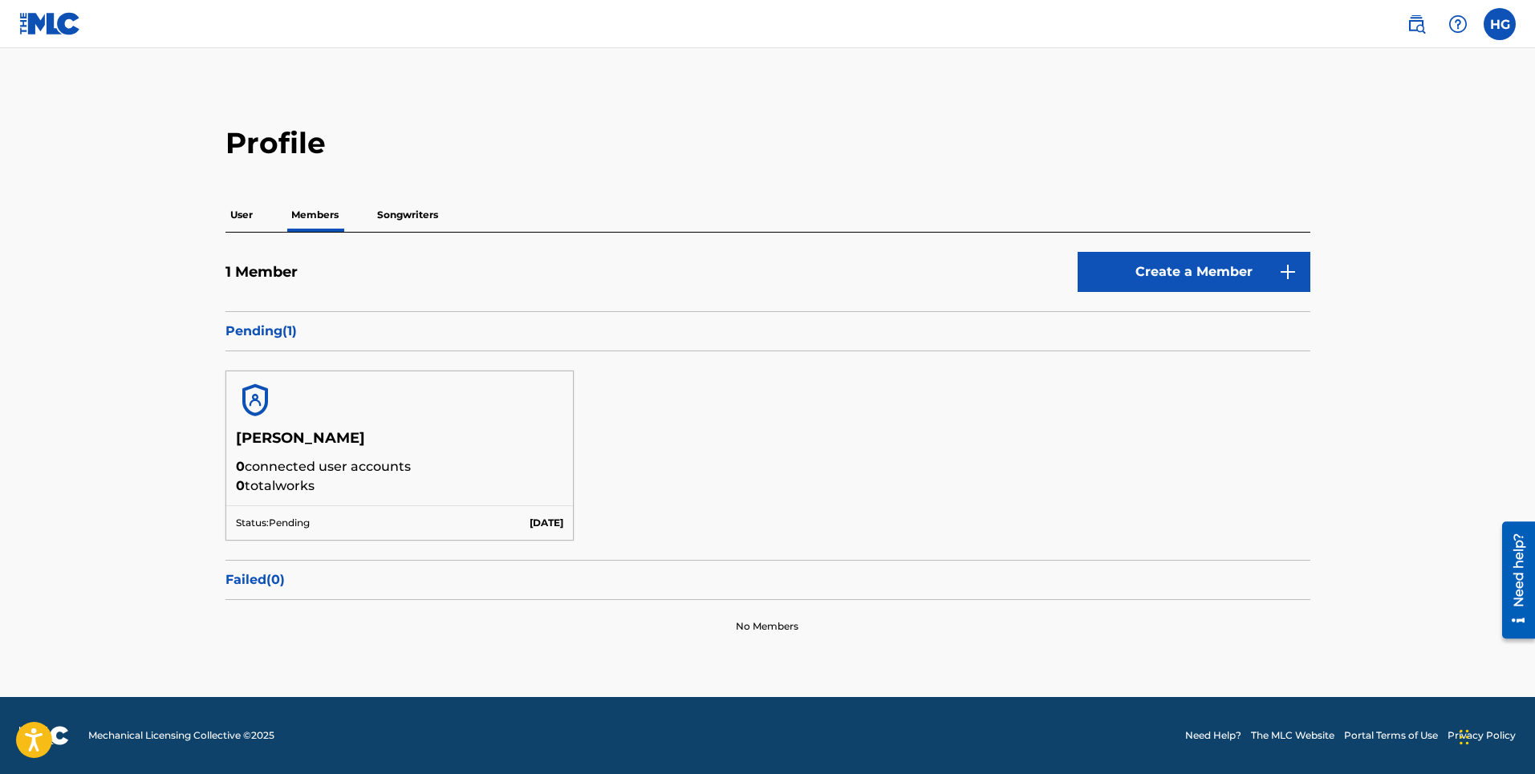
click at [403, 217] on p "Songwriters" at bounding box center [407, 215] width 71 height 34
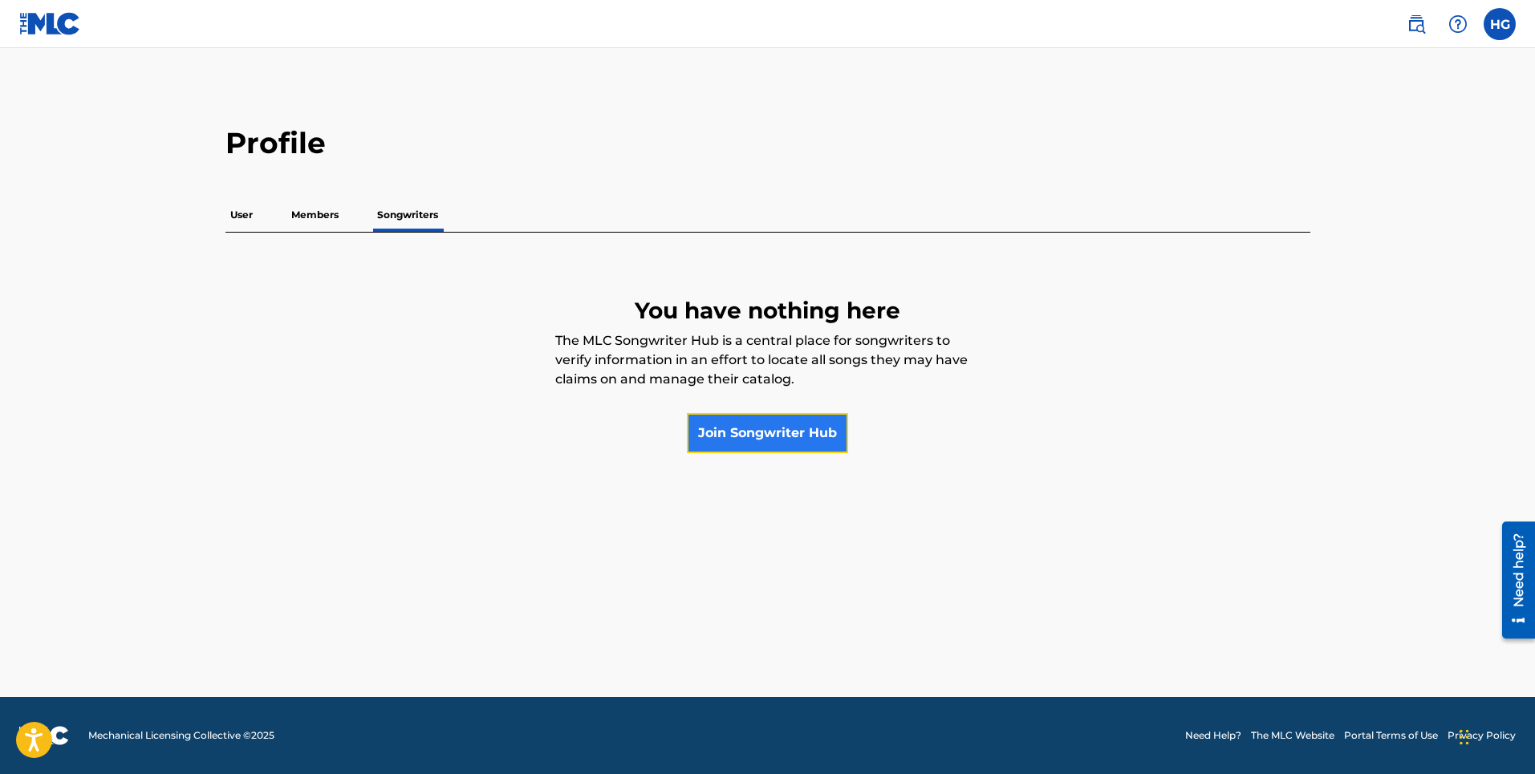
click at [745, 440] on link "Join Songwriter Hub" at bounding box center [767, 433] width 161 height 40
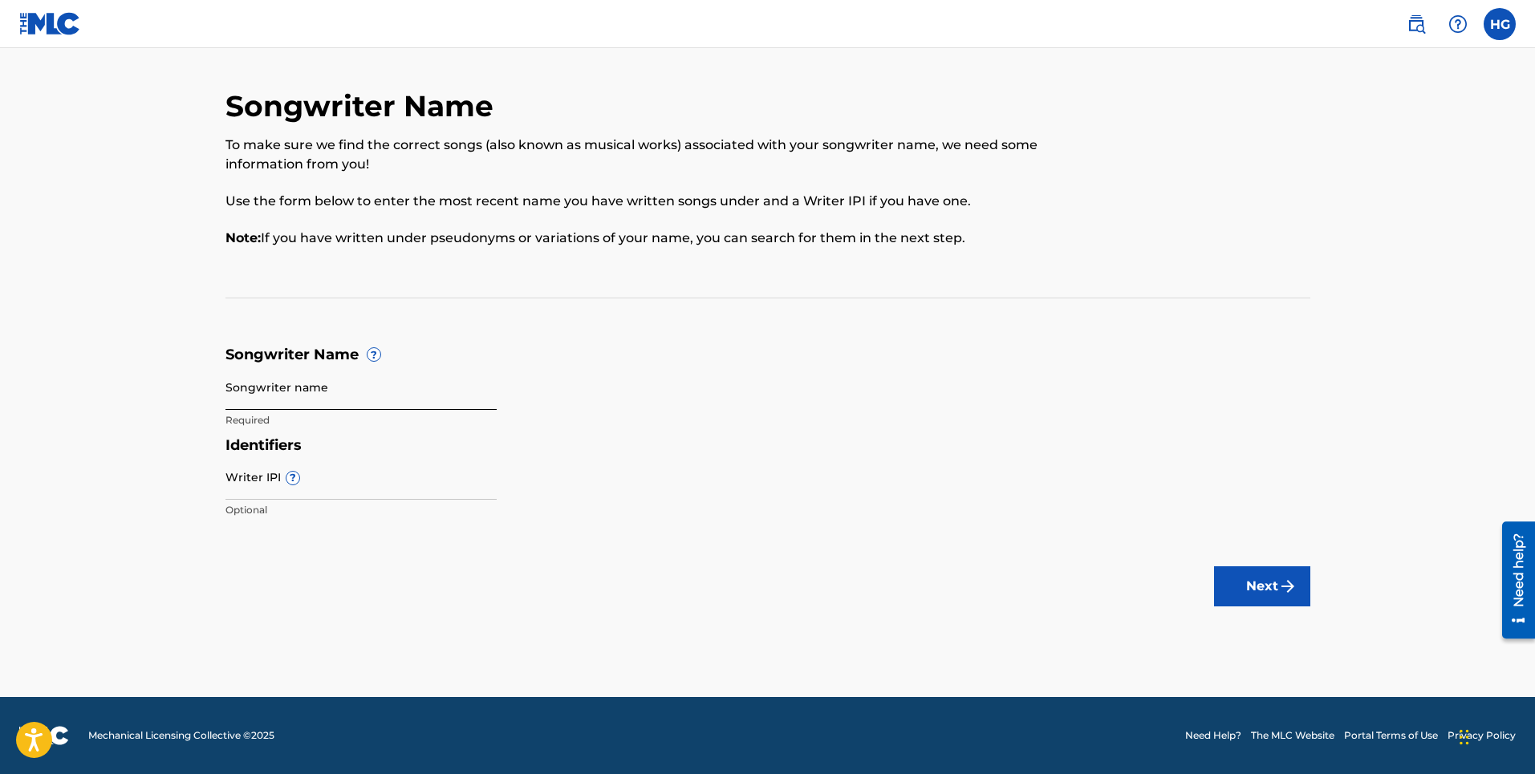
click at [282, 389] on input "Songwriter name" at bounding box center [360, 387] width 271 height 46
click at [642, 377] on form "Songwriter Name ? Songwriter name Required Identifiers Writer IPI ? Optional Ne…" at bounding box center [767, 436] width 1085 height 181
click at [58, 29] on img at bounding box center [50, 23] width 62 height 23
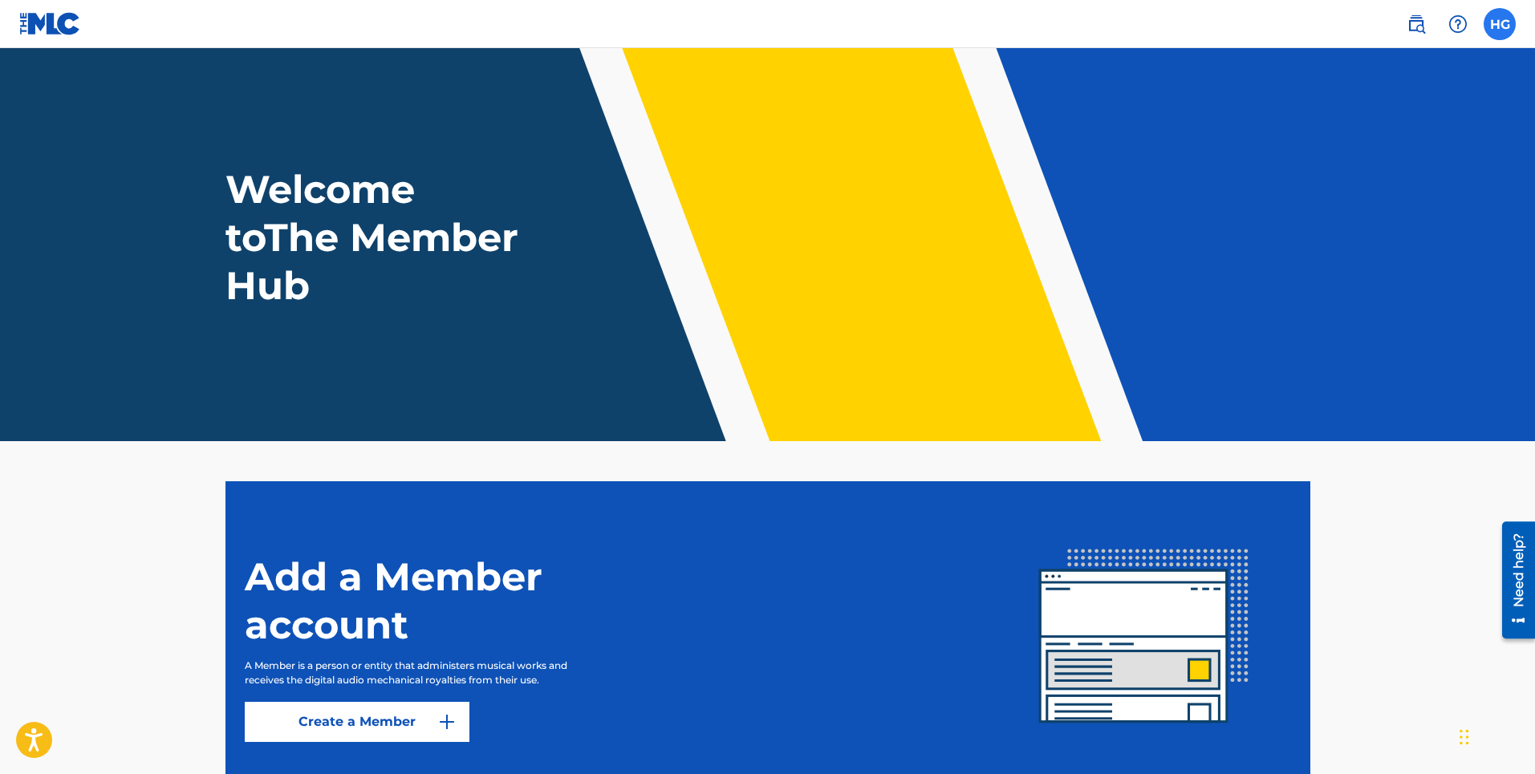
click at [1498, 27] on label at bounding box center [1500, 24] width 32 height 32
click at [1500, 24] on input "HG [PERSON_NAME] [EMAIL_ADDRESS][DOMAIN_NAME] Notification Preferences Profile …" at bounding box center [1500, 24] width 0 height 0
